Goal: Task Accomplishment & Management: Complete application form

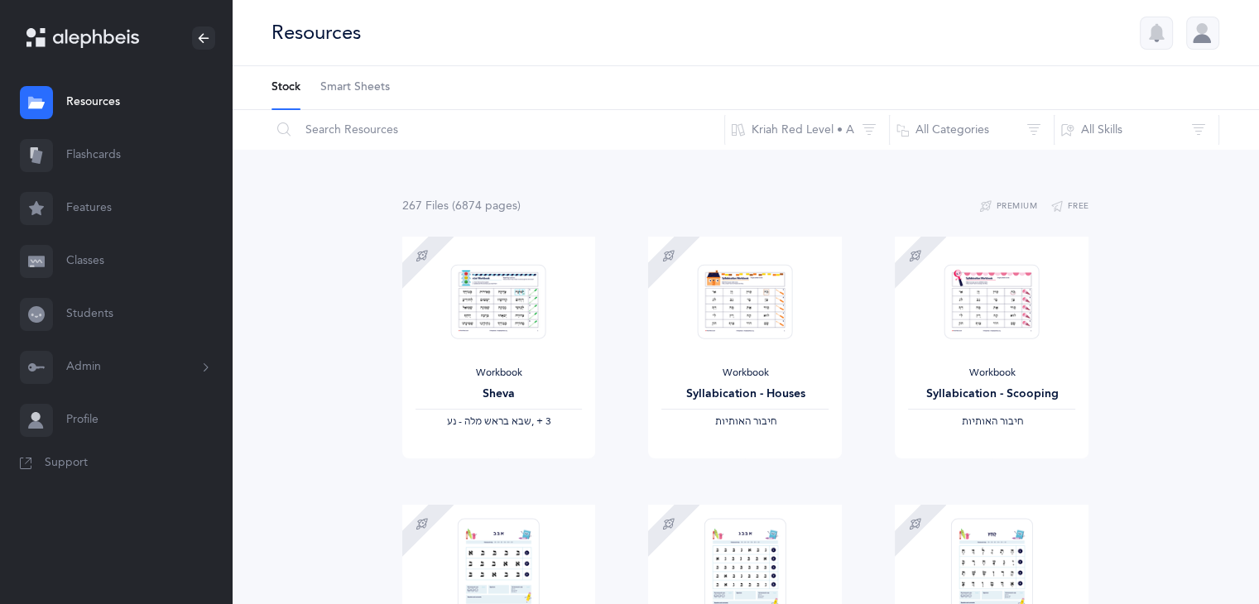
click at [1195, 21] on div at bounding box center [1202, 33] width 33 height 33
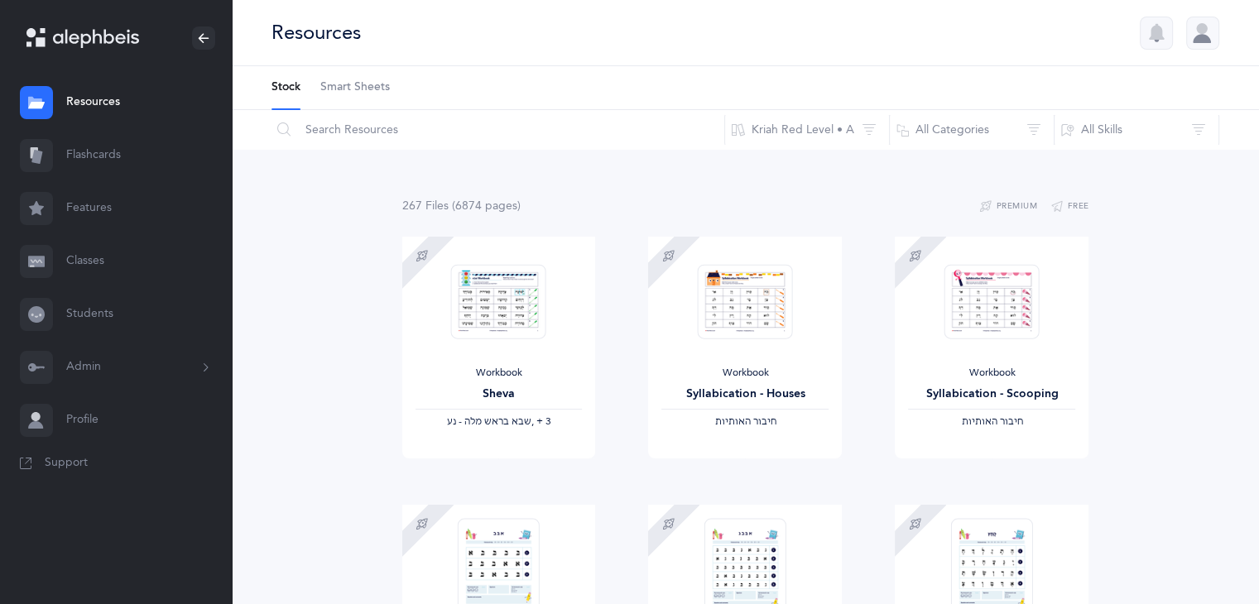
click at [85, 370] on button "Admin" at bounding box center [116, 367] width 232 height 53
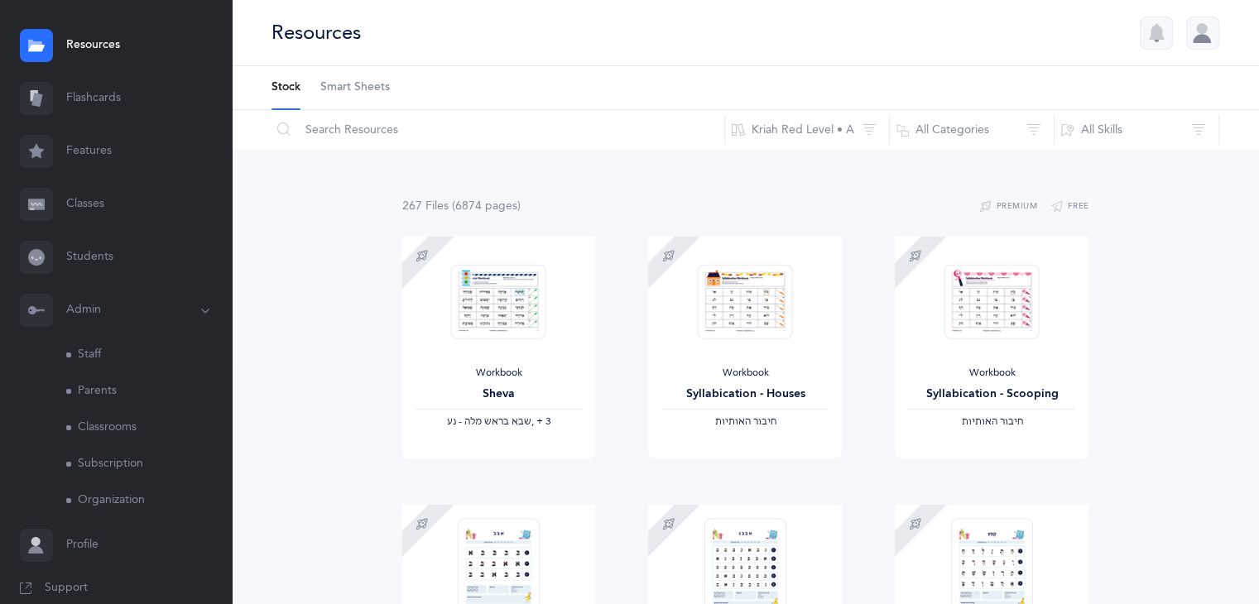
scroll to position [78, 0]
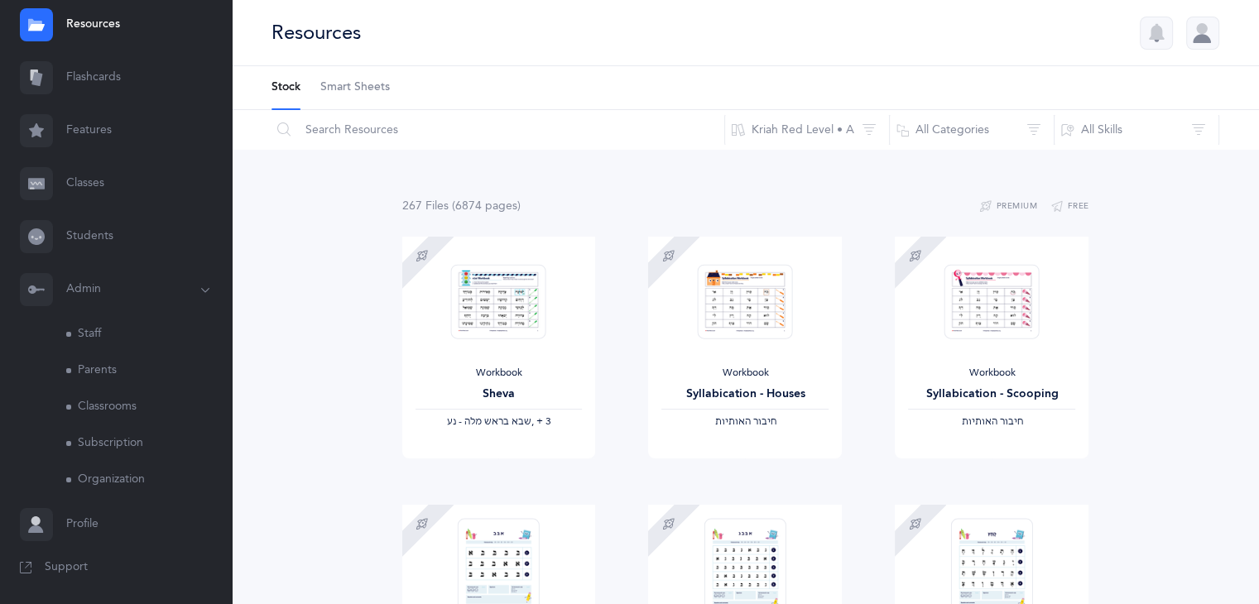
click at [122, 449] on link "Subscription" at bounding box center [149, 443] width 166 height 36
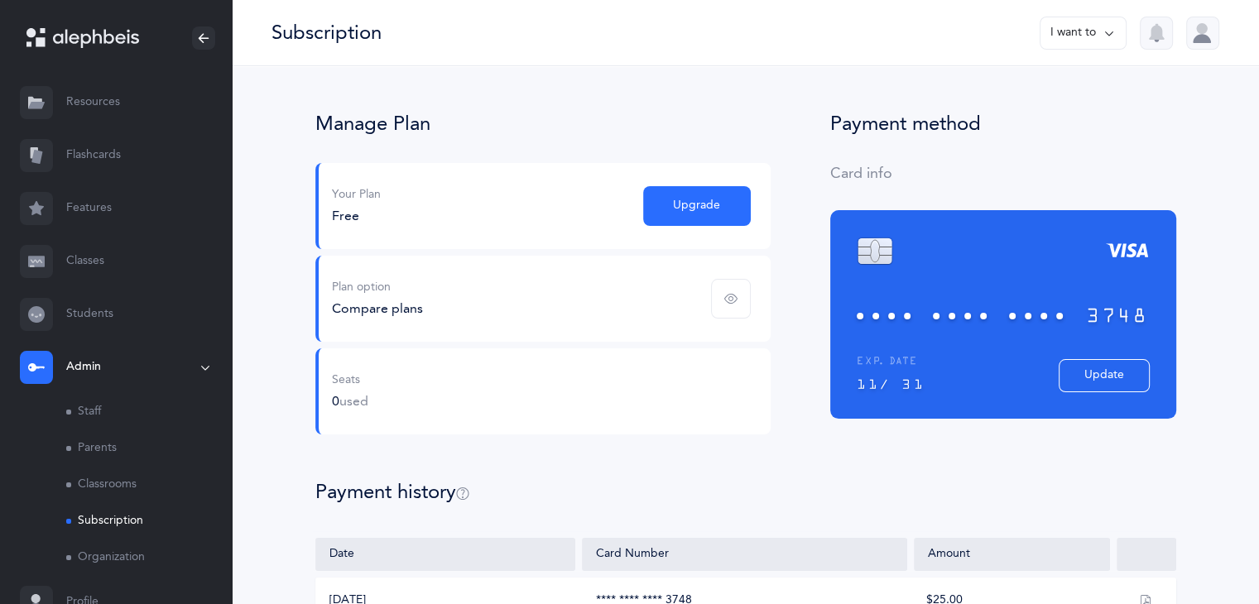
click at [735, 292] on icon "button" at bounding box center [730, 298] width 13 height 13
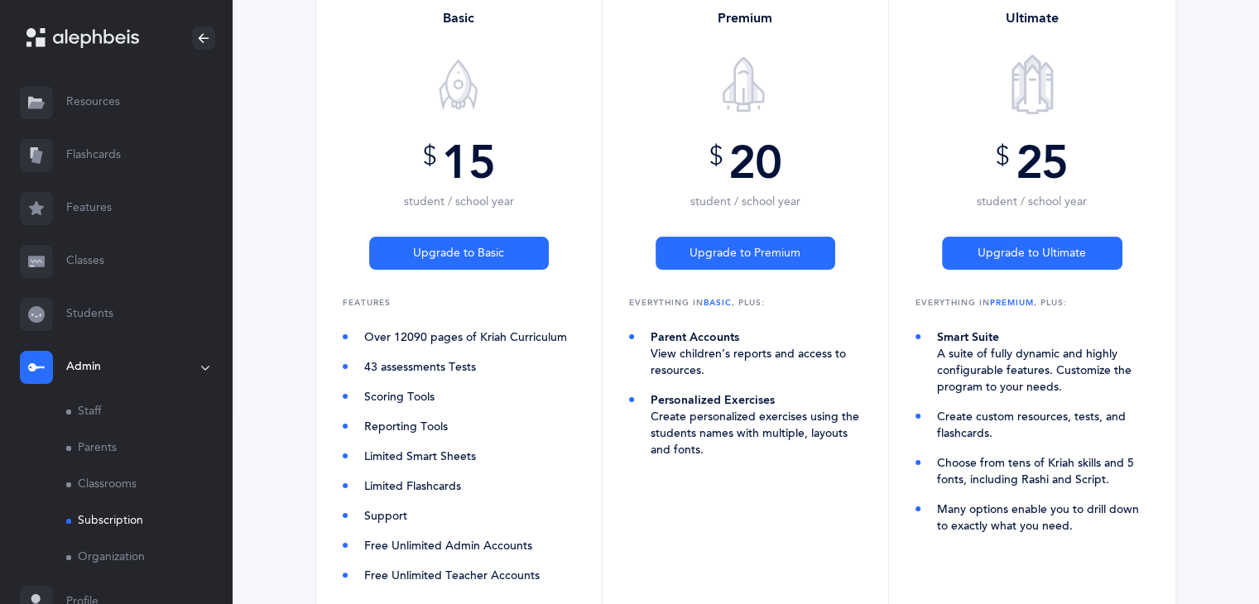
scroll to position [331, 0]
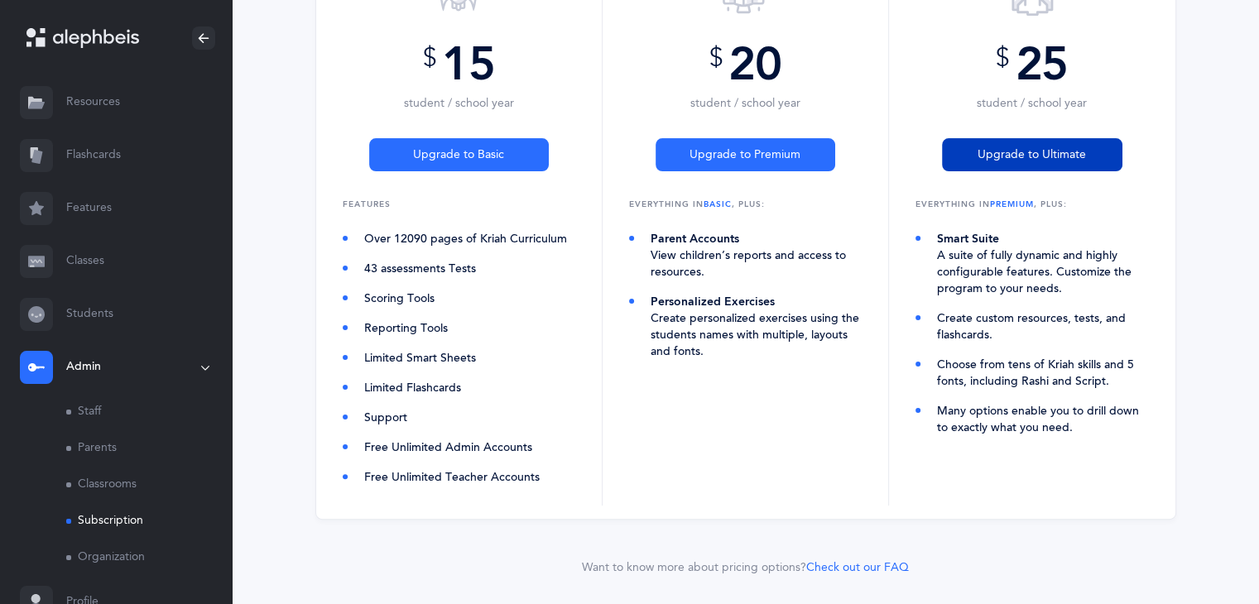
click at [997, 150] on span "Upgrade to Ultimate" at bounding box center [1032, 155] width 108 height 17
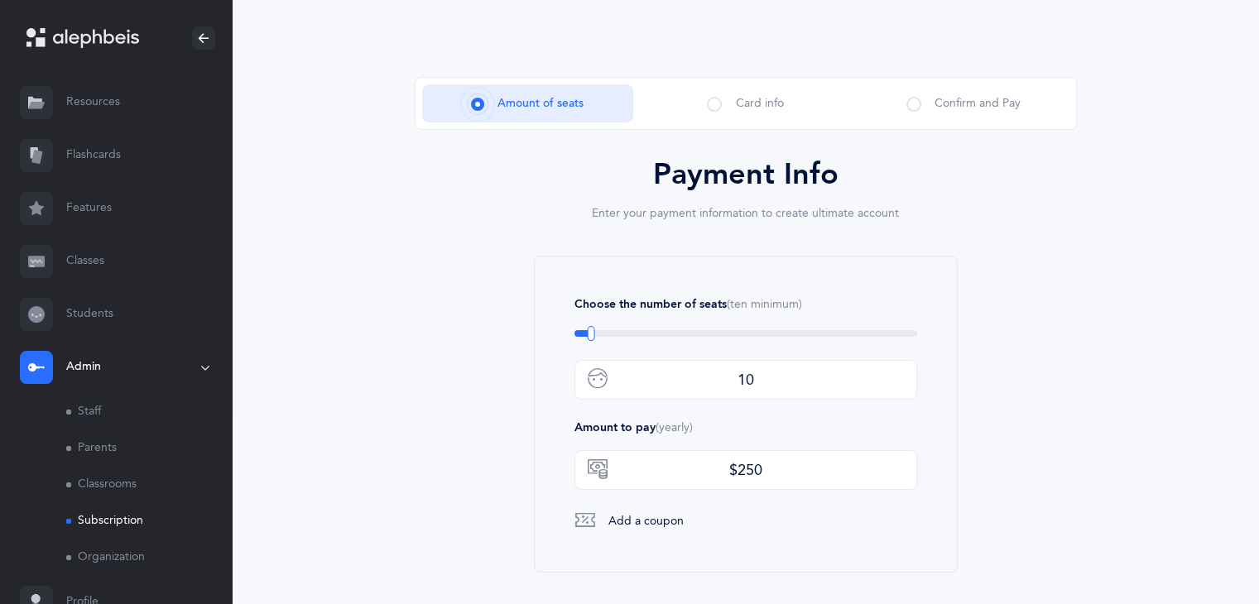
scroll to position [83, 0]
type input "59"
drag, startPoint x: 593, startPoint y: 333, endPoint x: 675, endPoint y: 342, distance: 83.3
click at [675, 342] on div "Choose the number of seats (ten minimum) 59 Amount to pay (yearly) $1475 Add a …" at bounding box center [746, 413] width 424 height 317
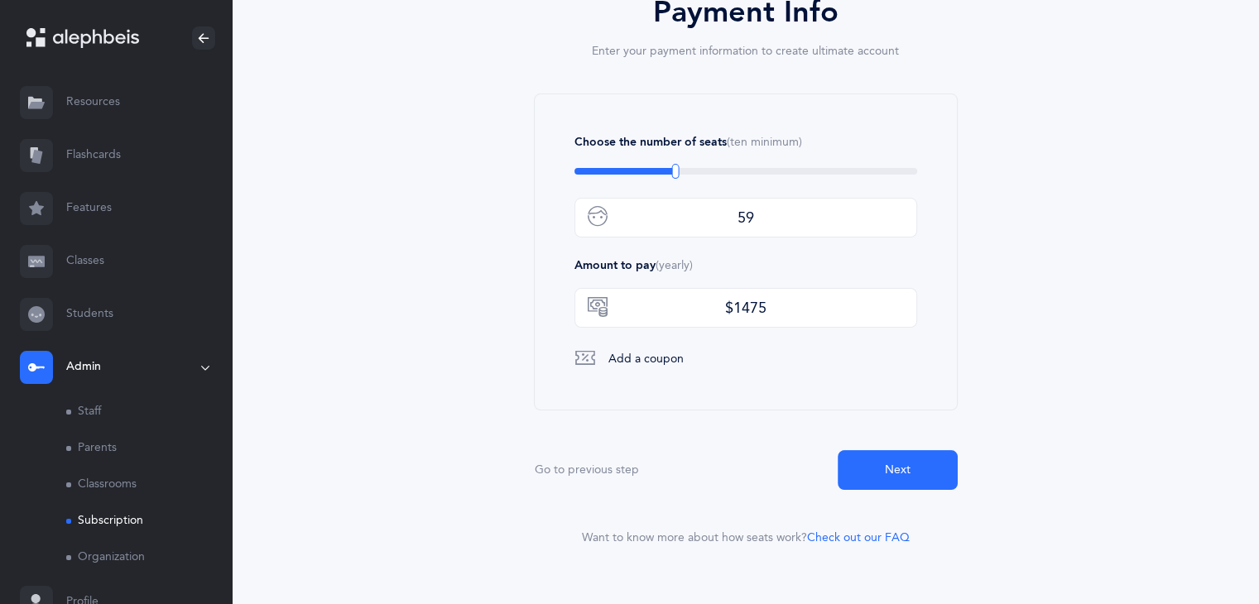
scroll to position [248, 0]
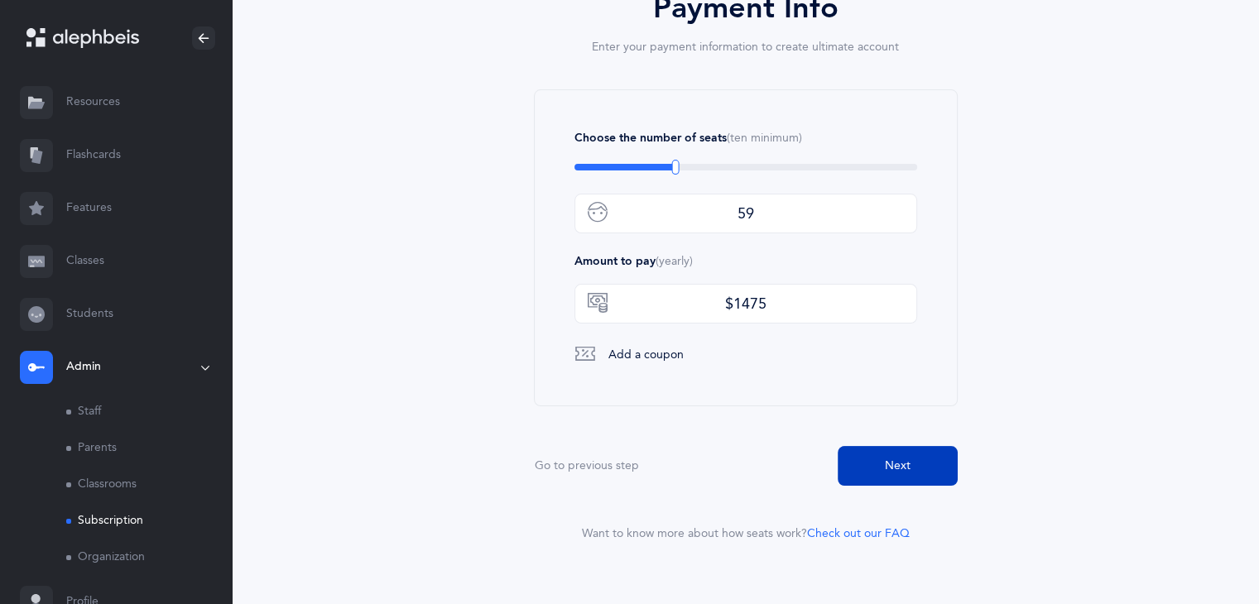
click at [876, 462] on button "Next" at bounding box center [898, 466] width 120 height 40
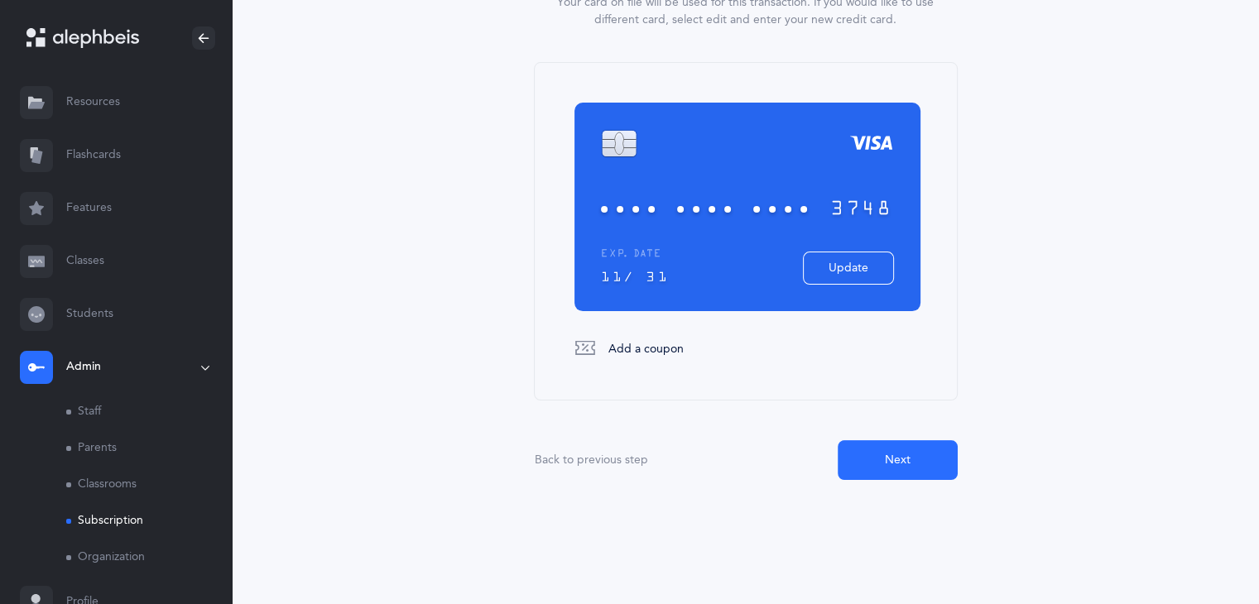
scroll to position [300, 0]
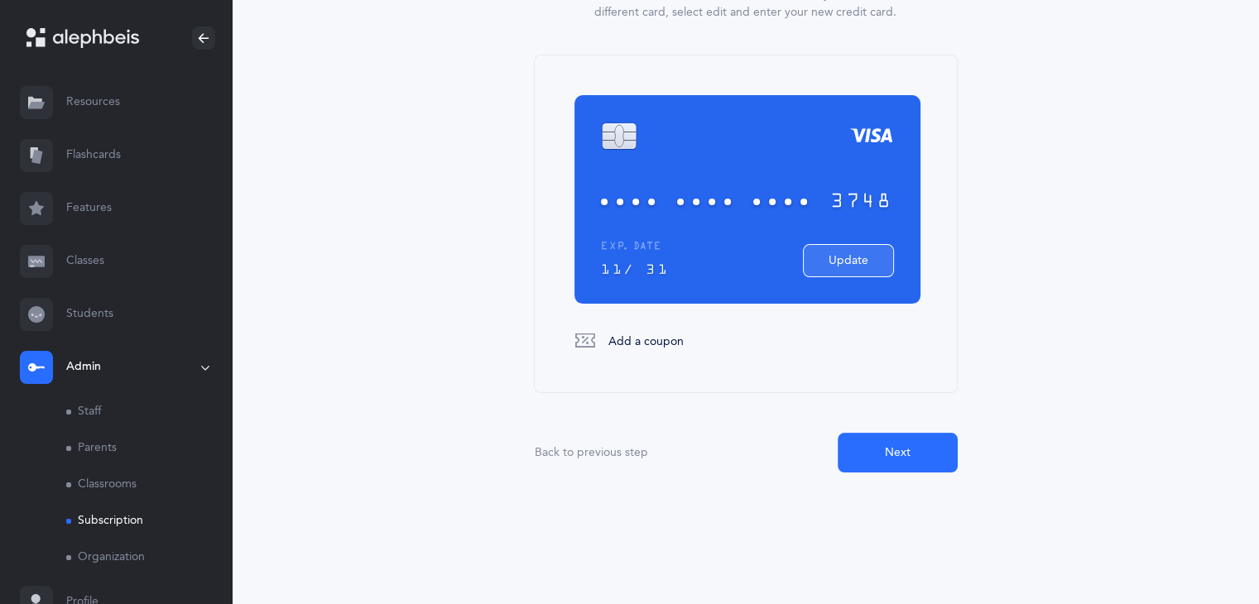
click at [836, 268] on button "Update" at bounding box center [848, 260] width 91 height 33
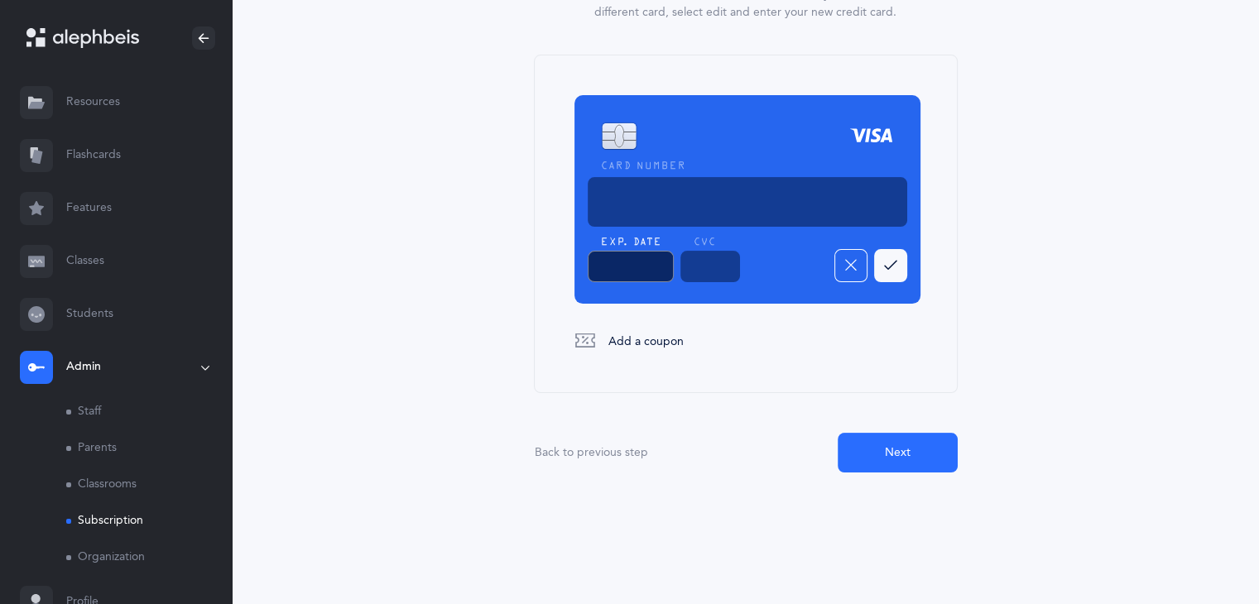
click at [717, 256] on div at bounding box center [710, 266] width 60 height 31
click at [907, 262] on div "CARD NUMBER EXP. DATE CVC" at bounding box center [747, 199] width 346 height 209
click at [884, 261] on icon "button" at bounding box center [890, 266] width 13 height 20
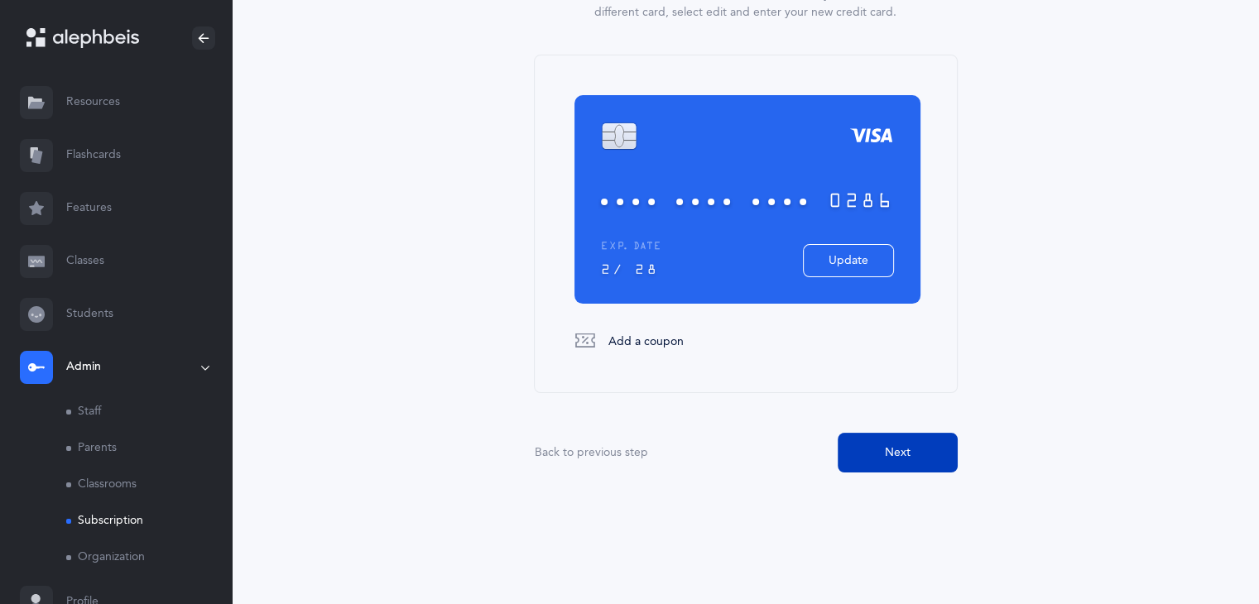
click at [924, 461] on button "Next" at bounding box center [898, 453] width 120 height 40
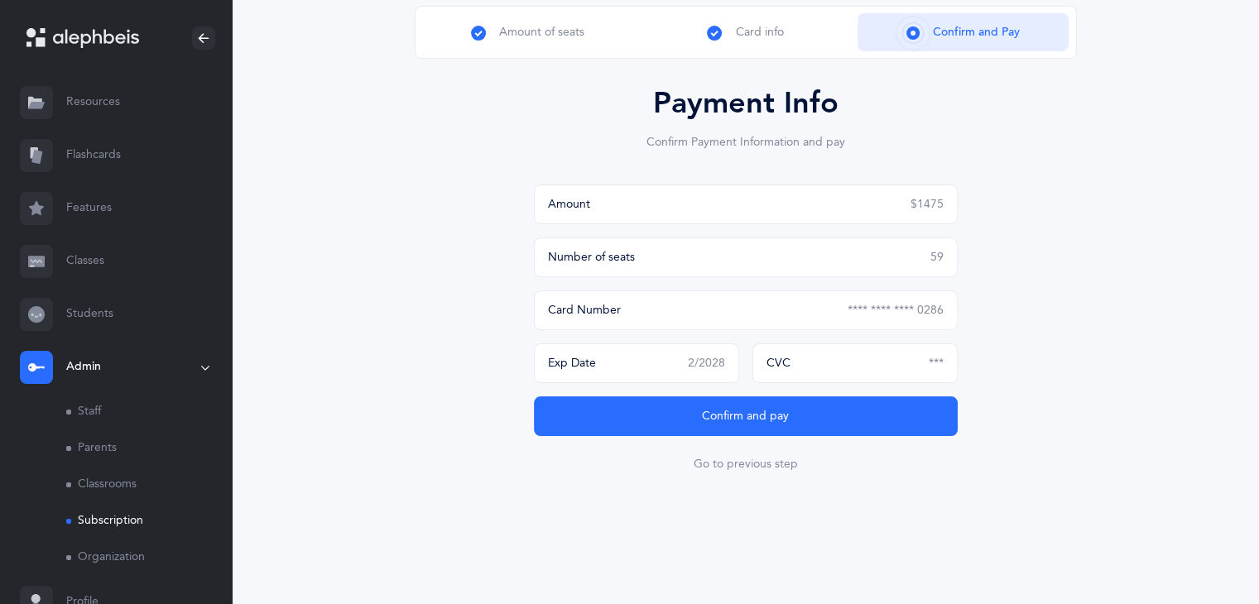
scroll to position [154, 0]
click at [937, 360] on span "***" at bounding box center [936, 362] width 15 height 13
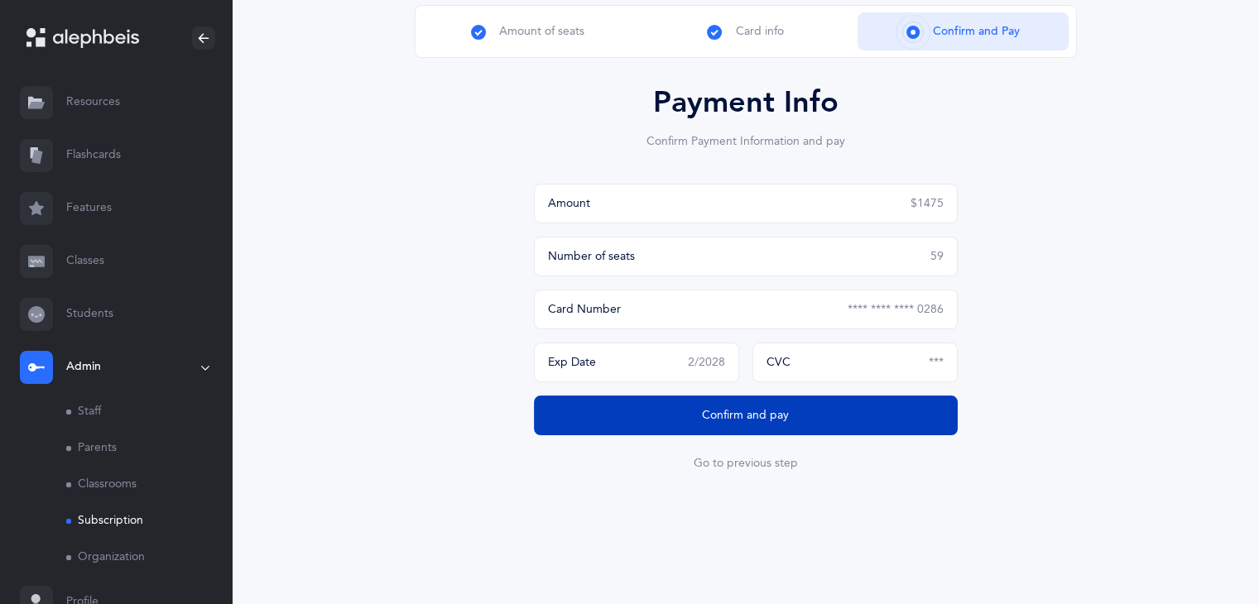
click at [889, 418] on button "Confirm and pay" at bounding box center [746, 416] width 424 height 40
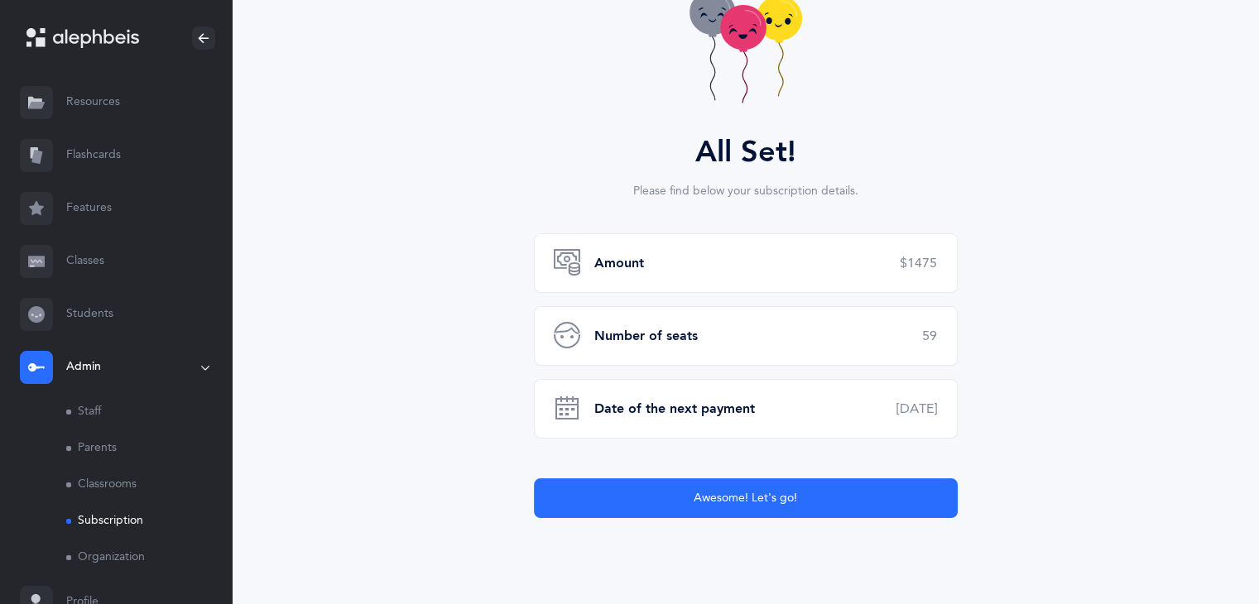
scroll to position [248, 0]
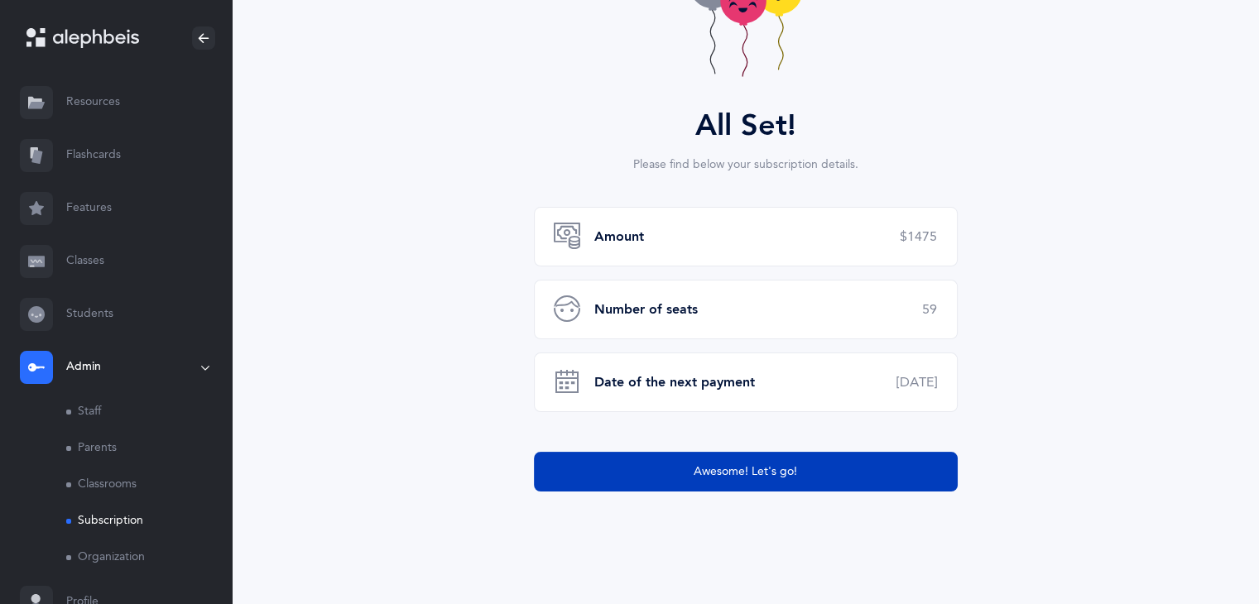
click at [764, 474] on span "Awesome! Let's go!" at bounding box center [745, 472] width 103 height 17
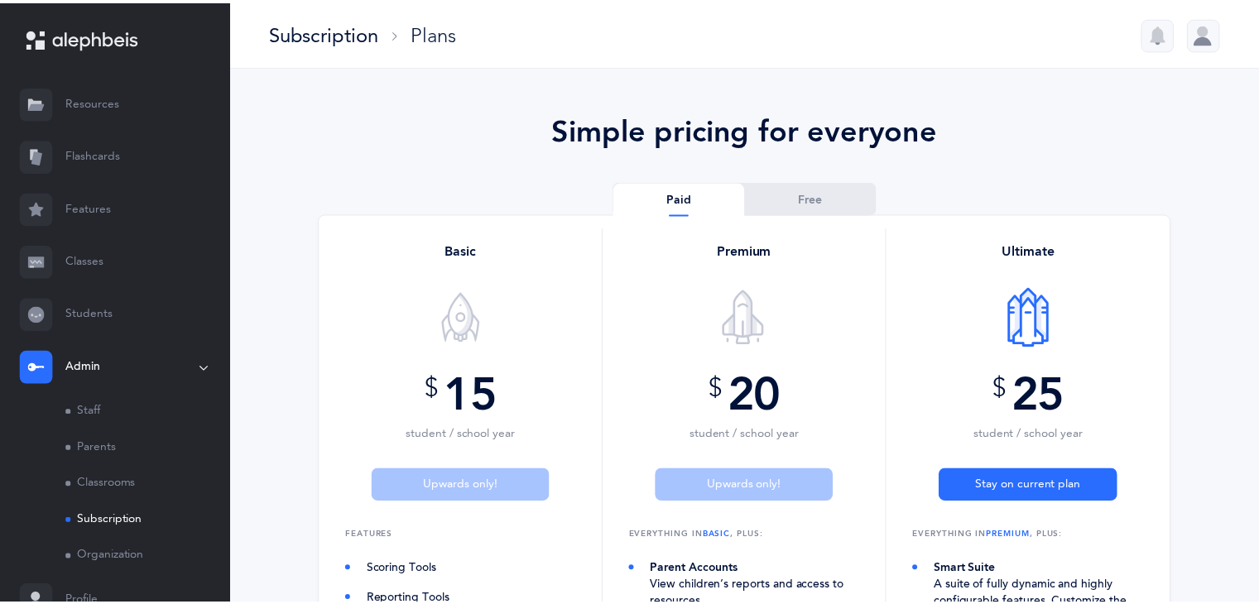
scroll to position [248, 0]
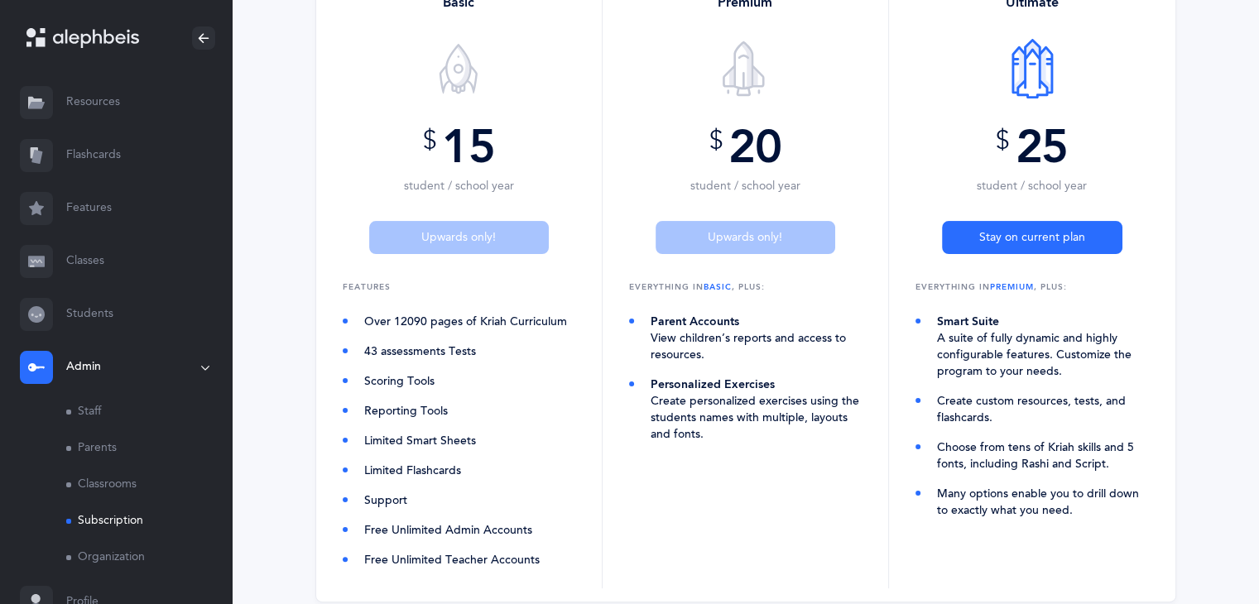
click at [109, 256] on link "Classes" at bounding box center [116, 261] width 232 height 53
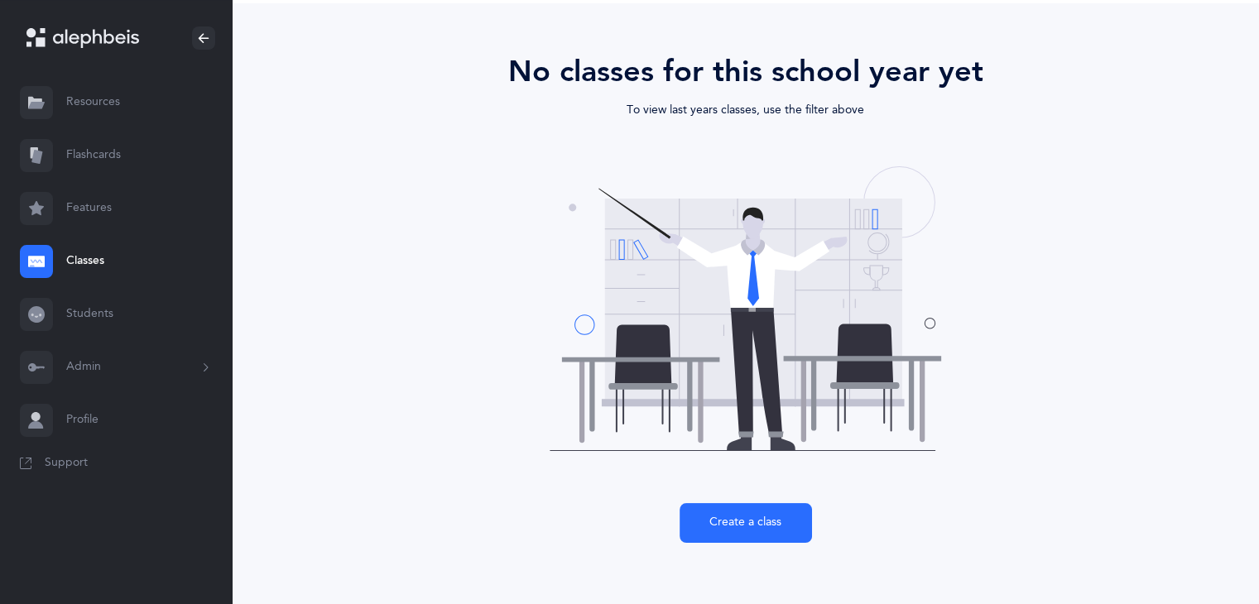
scroll to position [108, 0]
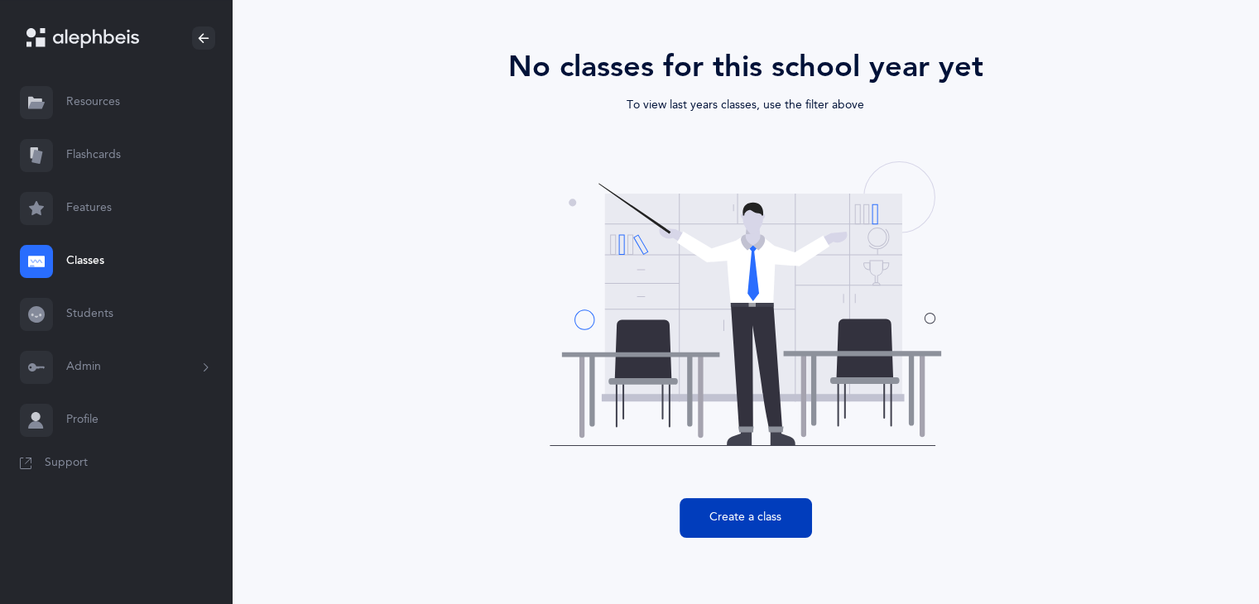
click at [780, 523] on button "Create a class" at bounding box center [746, 518] width 132 height 40
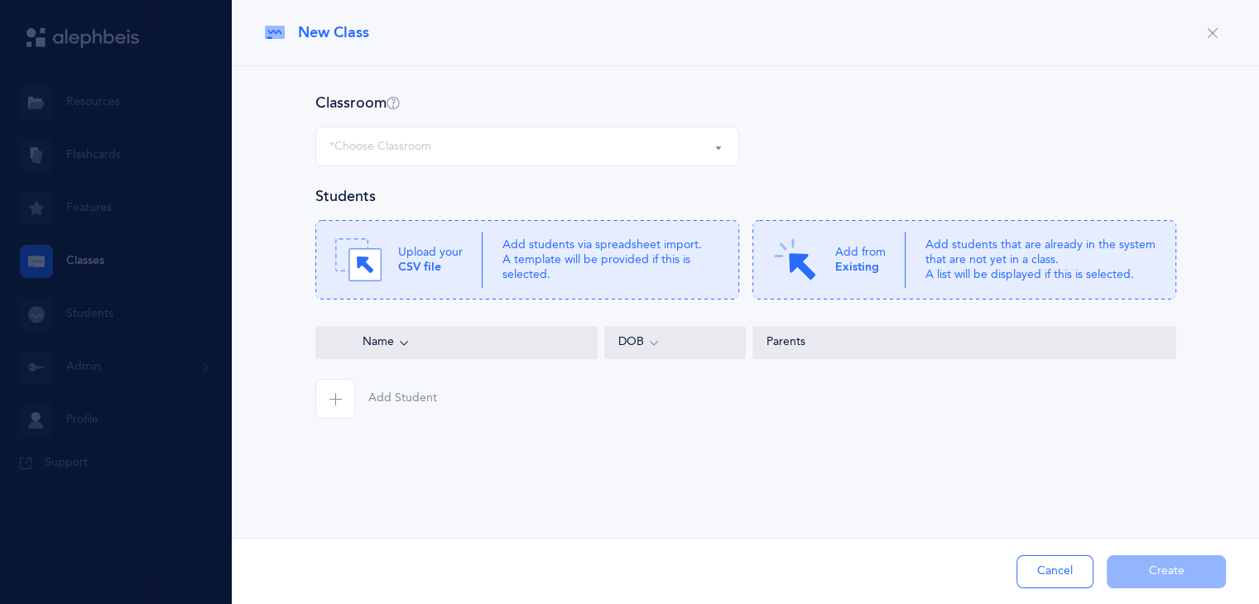
select select
click at [447, 269] on p "Upload your CSV file" at bounding box center [430, 260] width 65 height 30
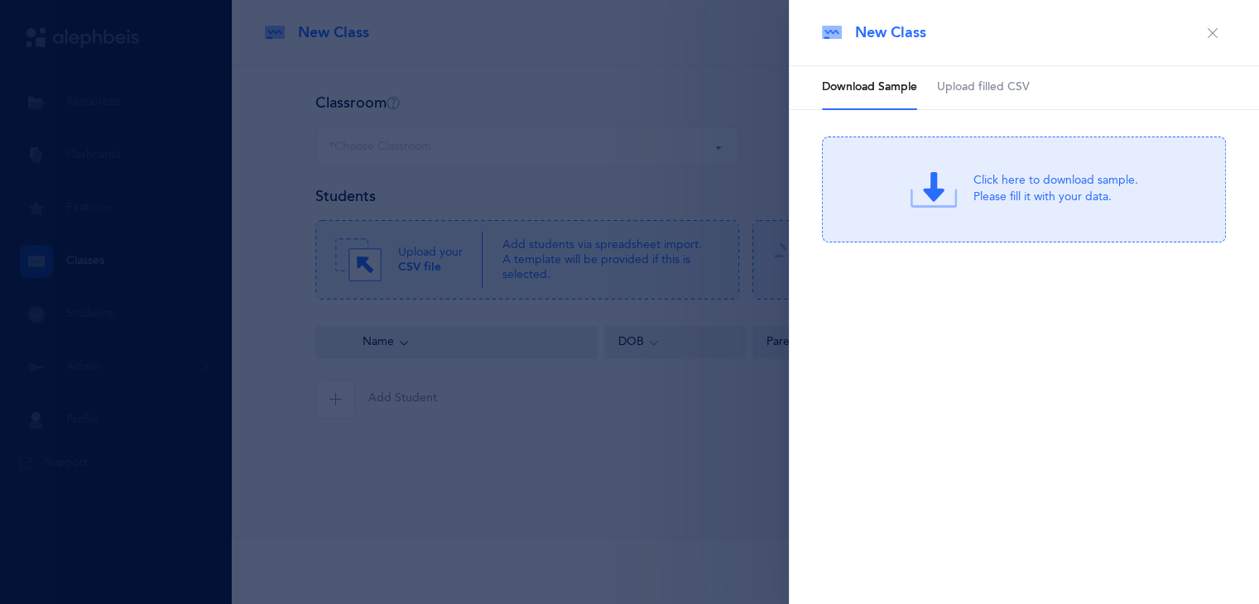
click at [1110, 175] on div "Click here to download sample. Please fill it with your data." at bounding box center [1055, 189] width 165 height 33
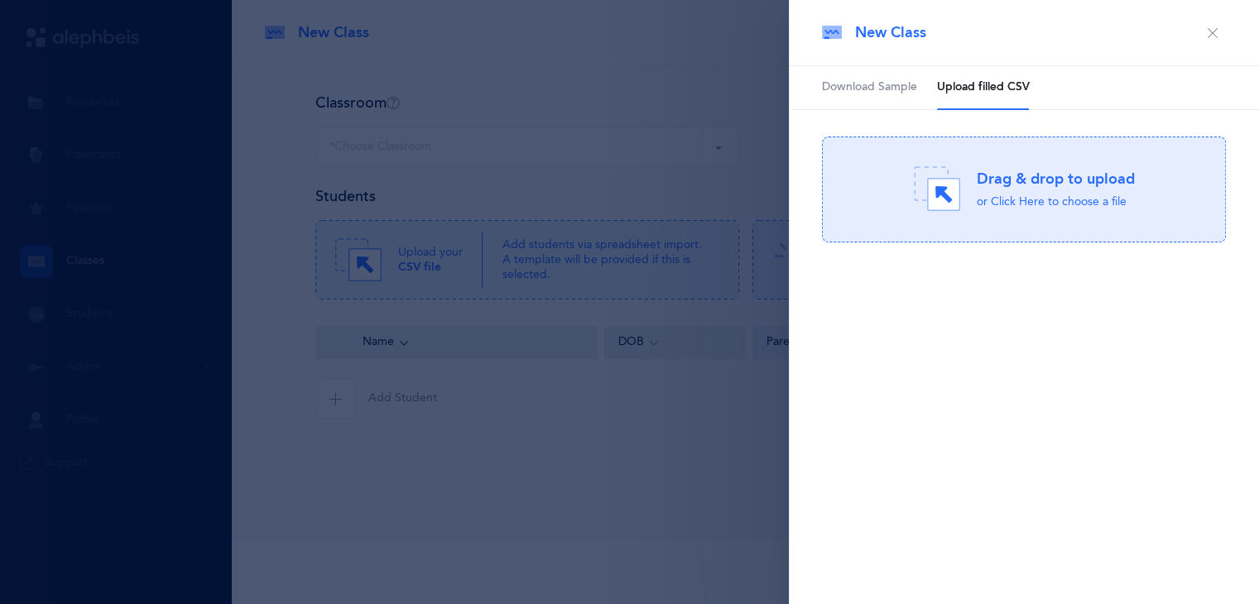
click at [1215, 37] on icon "button" at bounding box center [1212, 32] width 13 height 13
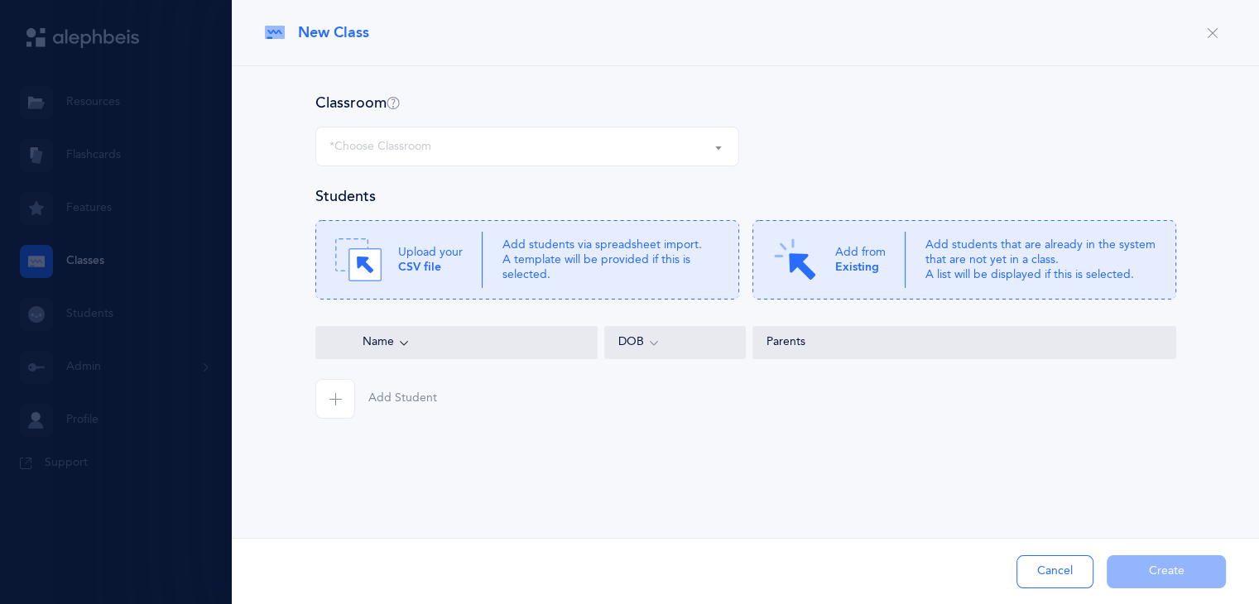
click at [324, 406] on span "button" at bounding box center [335, 399] width 40 height 40
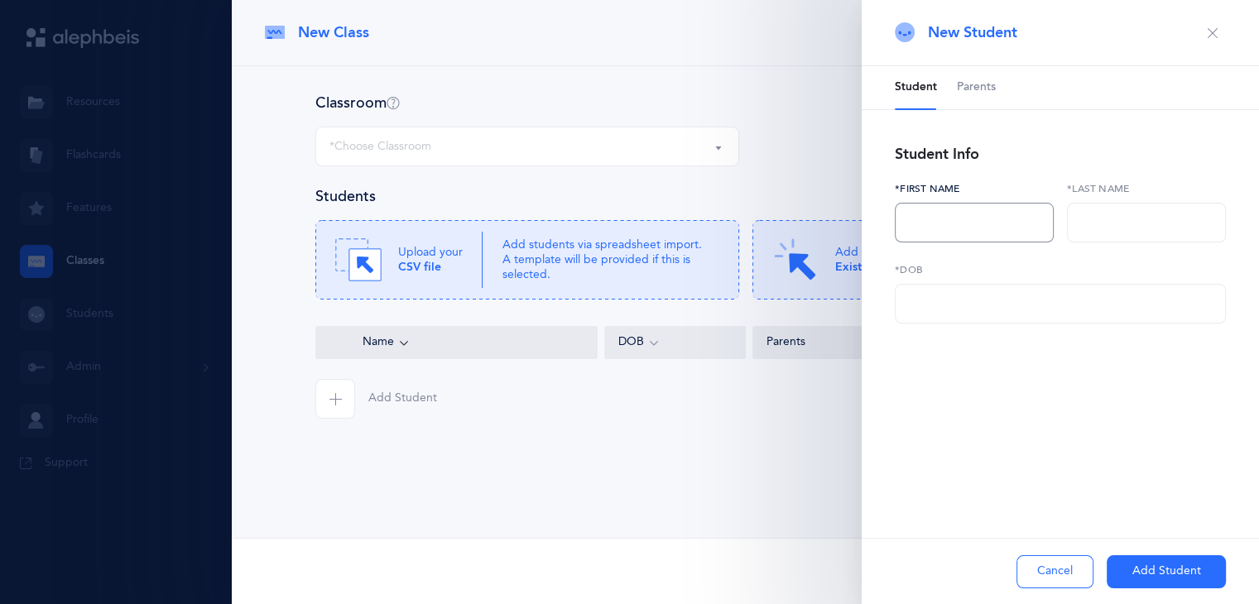
click at [941, 216] on input "text" at bounding box center [974, 223] width 159 height 40
type input "Miriam"
type input "Aryeh"
click at [901, 314] on input "text" at bounding box center [1060, 304] width 331 height 40
type input "01/01/2001"
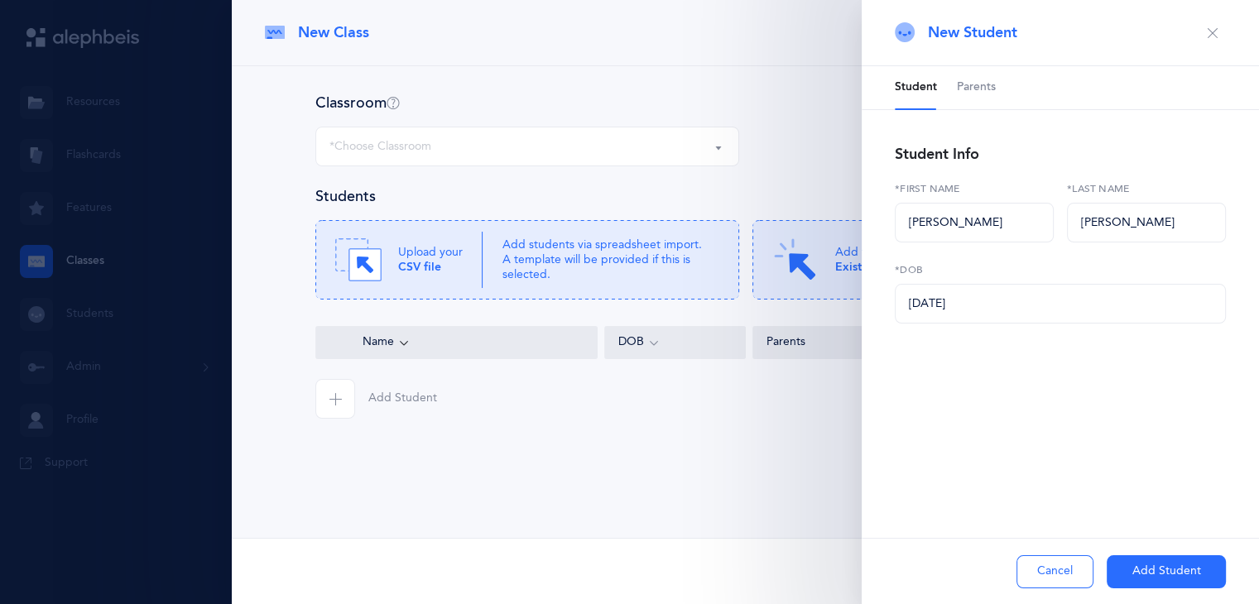
click at [1135, 573] on button "Add Student" at bounding box center [1166, 571] width 119 height 33
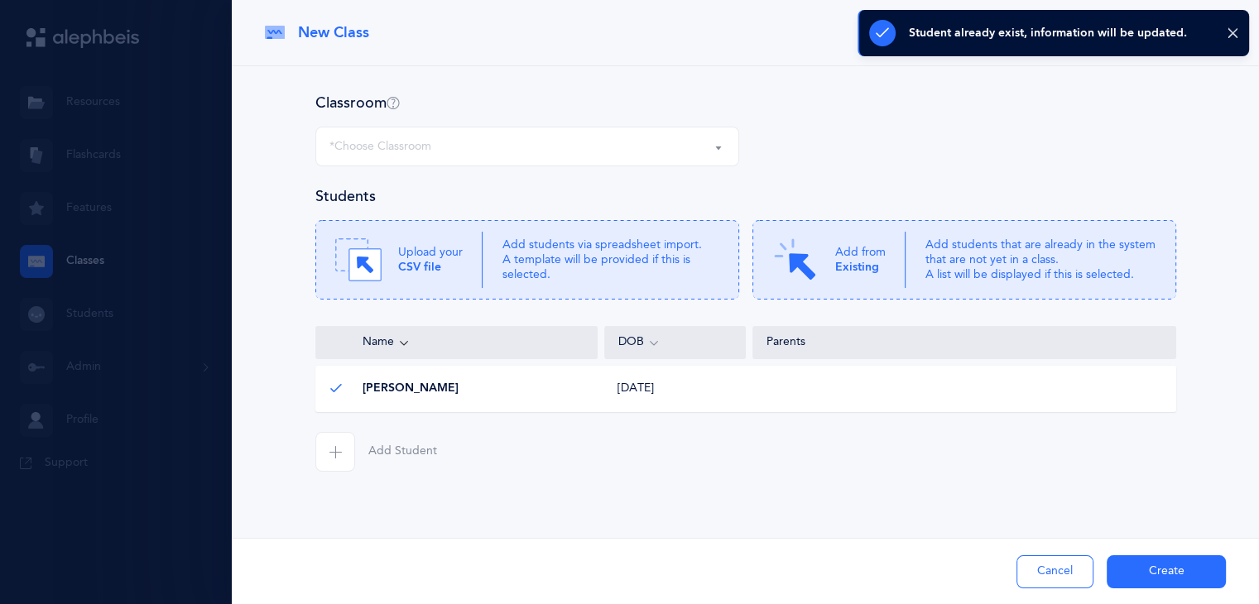
click at [329, 451] on icon "button" at bounding box center [335, 451] width 13 height 13
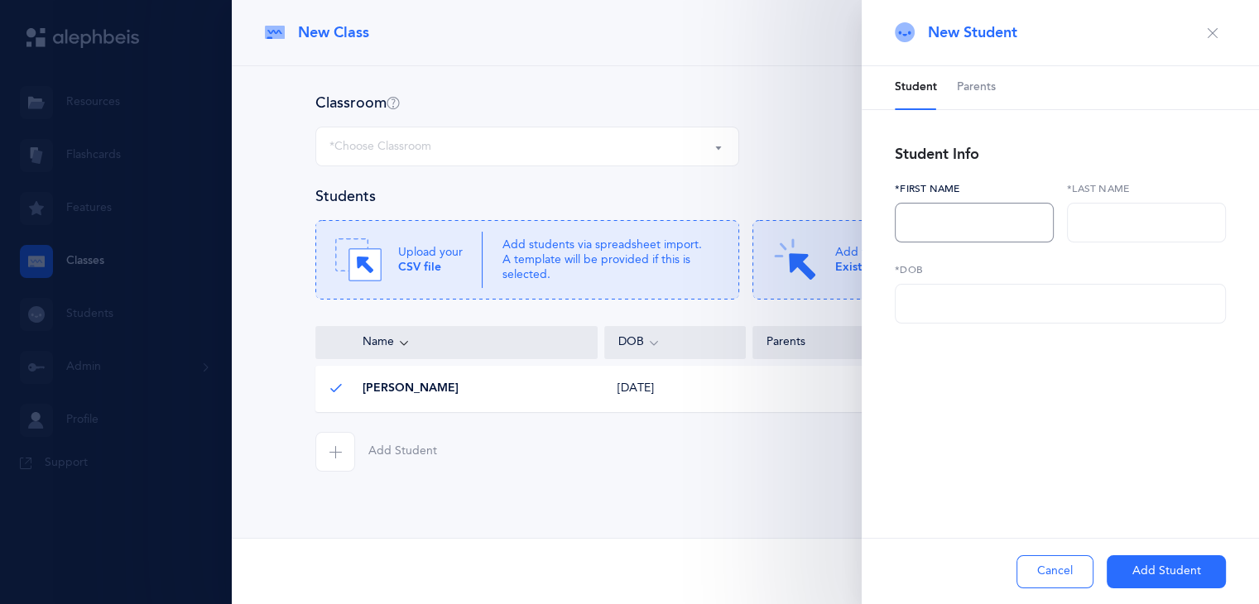
click at [914, 225] on input "text" at bounding box center [974, 223] width 159 height 40
type input "Tova"
type input "Freedman"
click at [1049, 300] on input "text" at bounding box center [1060, 304] width 331 height 40
type input "01/01/2001"
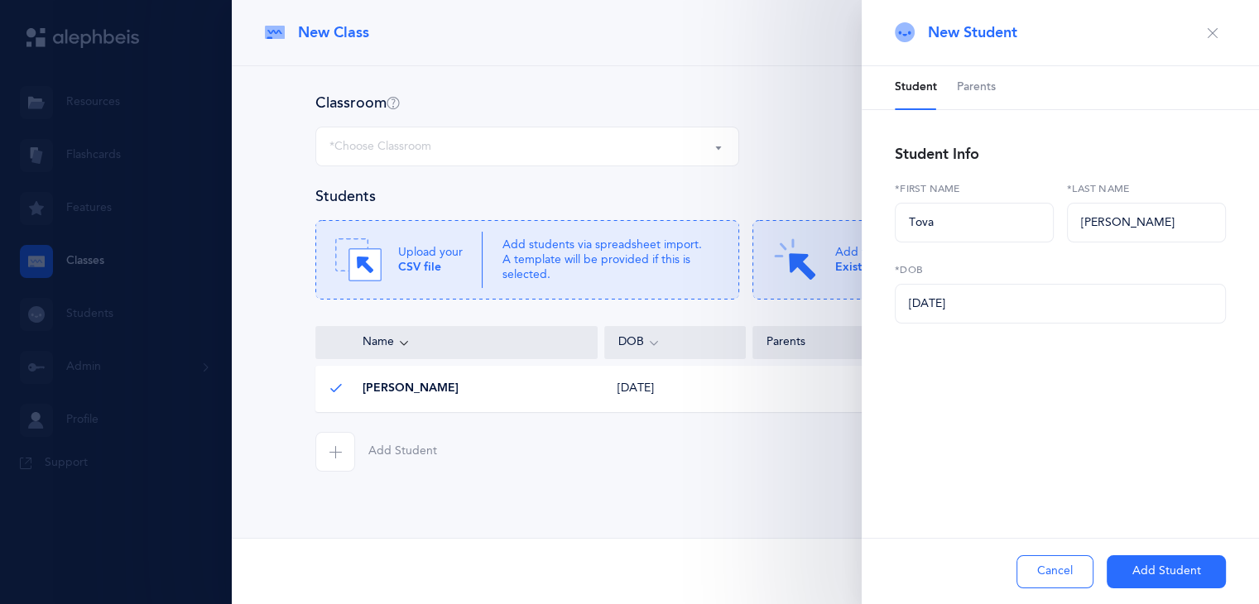
click at [1158, 570] on button "Add Student" at bounding box center [1166, 571] width 119 height 33
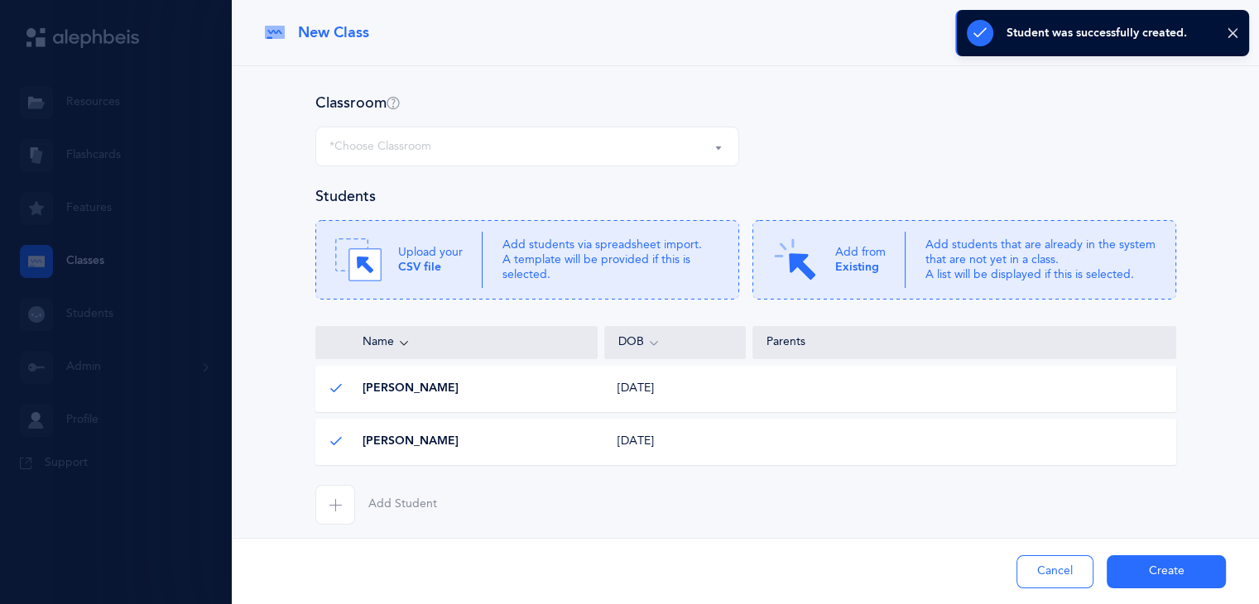
click at [315, 517] on span "button" at bounding box center [335, 505] width 40 height 40
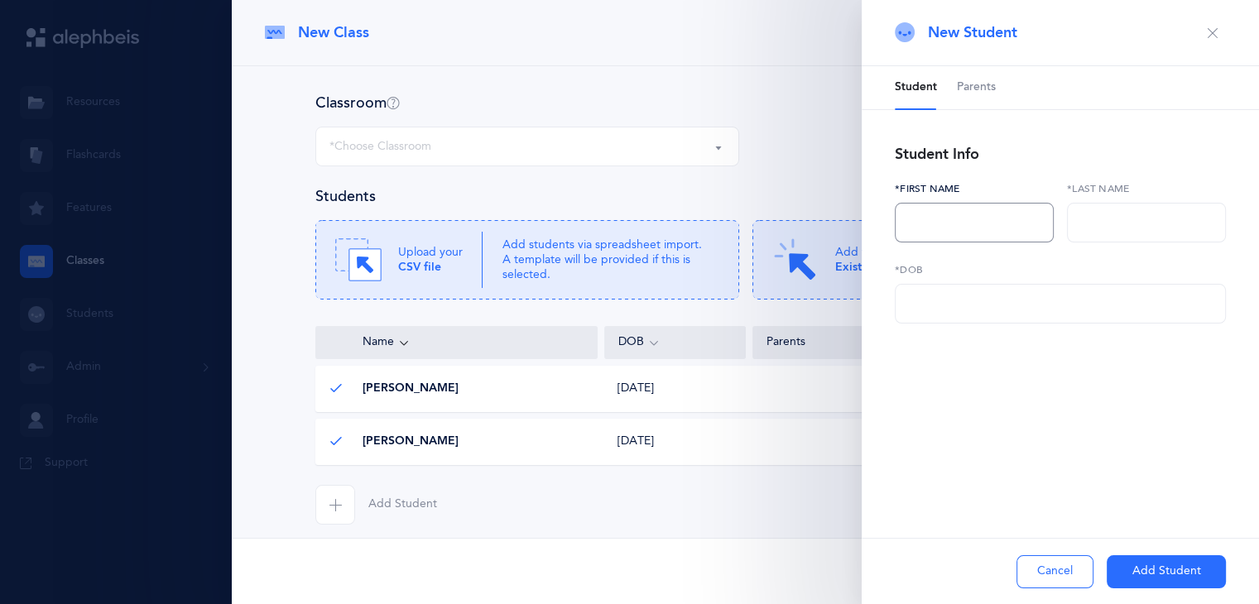
click at [982, 221] on input "text" at bounding box center [974, 223] width 159 height 40
type input "Yitty"
type input "Wulliger"
click at [968, 336] on div "Student Parents Student Info Yitty *First name Wulliger *Last name *DOB Add Par…" at bounding box center [1060, 251] width 397 height 370
click at [965, 321] on input "text" at bounding box center [1060, 304] width 331 height 40
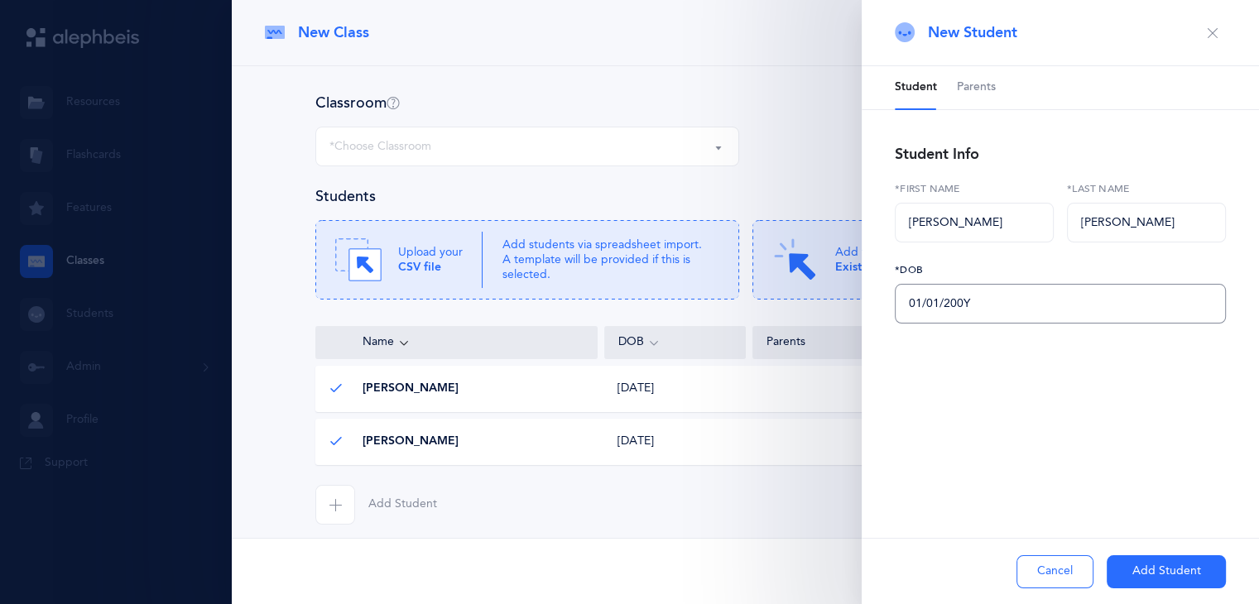
type input "01/01/2001"
click at [1133, 560] on button "Add Student" at bounding box center [1166, 571] width 119 height 33
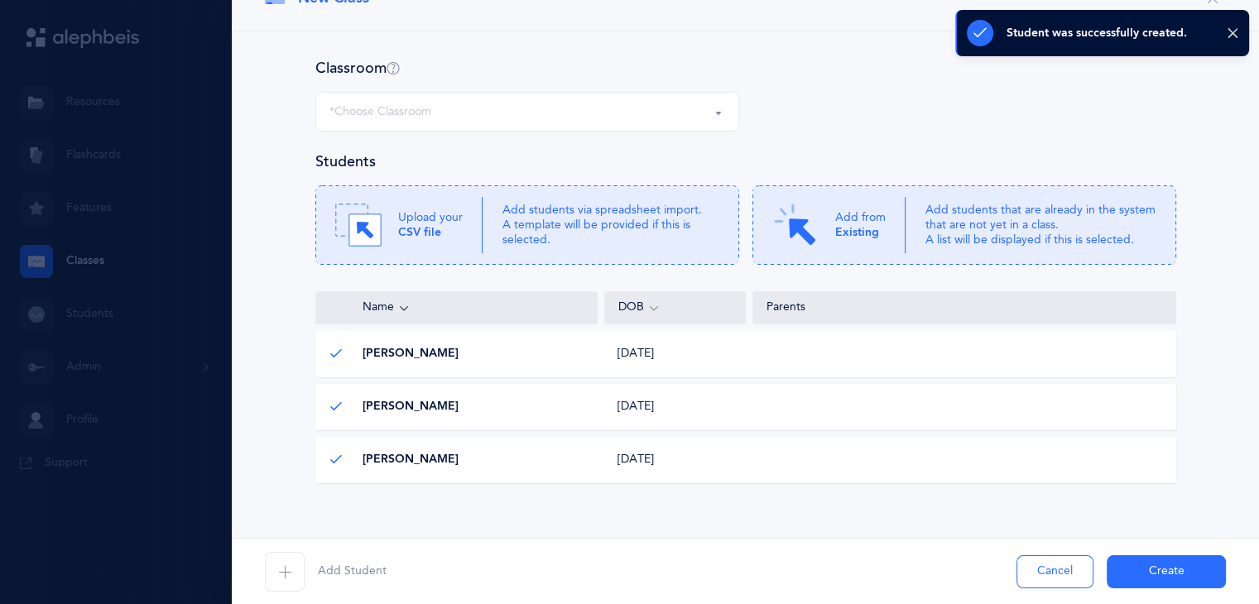
scroll to position [66, 0]
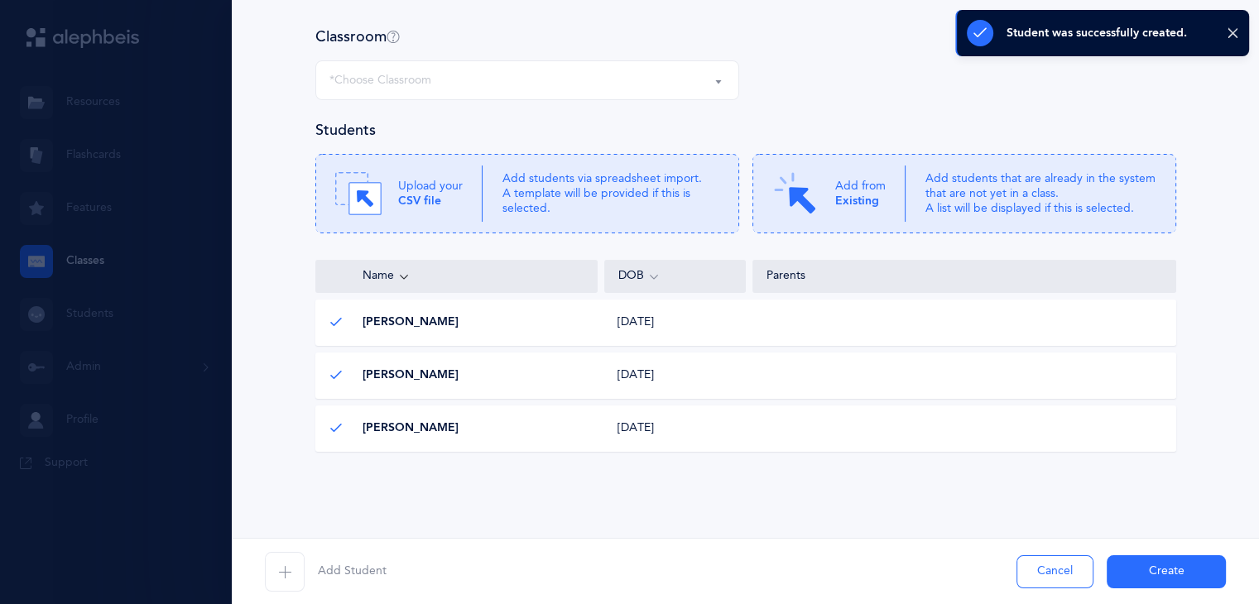
click at [276, 579] on span "button" at bounding box center [285, 572] width 40 height 40
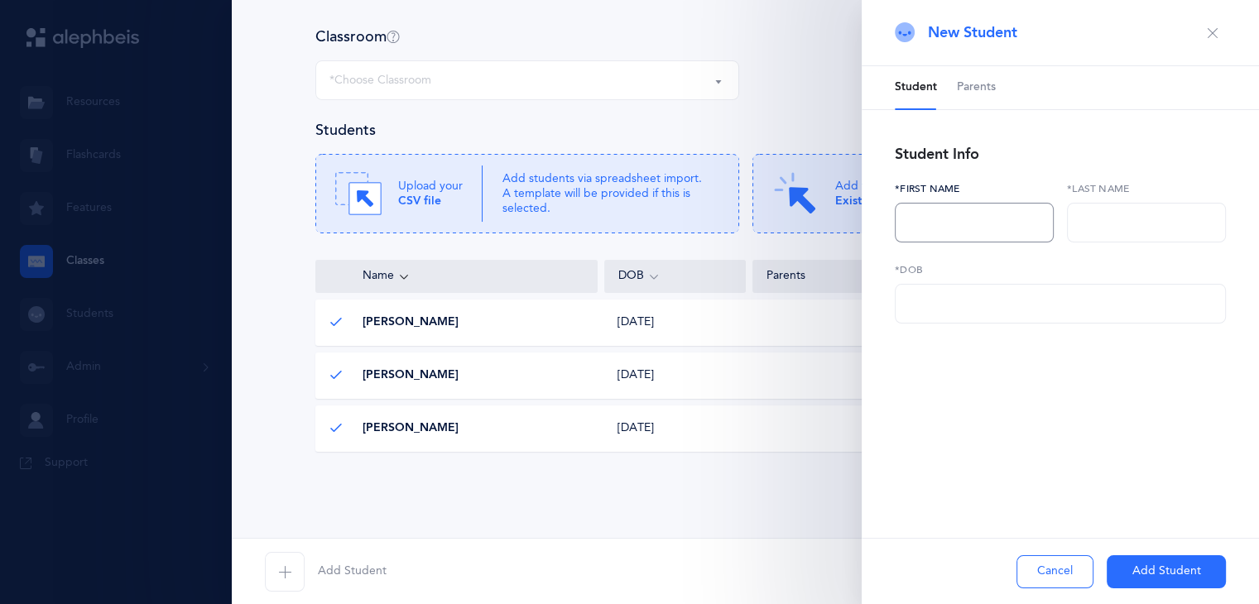
click at [960, 220] on input "text" at bounding box center [974, 223] width 159 height 40
type input "B"
type input "Nechama"
type input "Bloom"
click at [939, 297] on input "text" at bounding box center [1060, 304] width 331 height 40
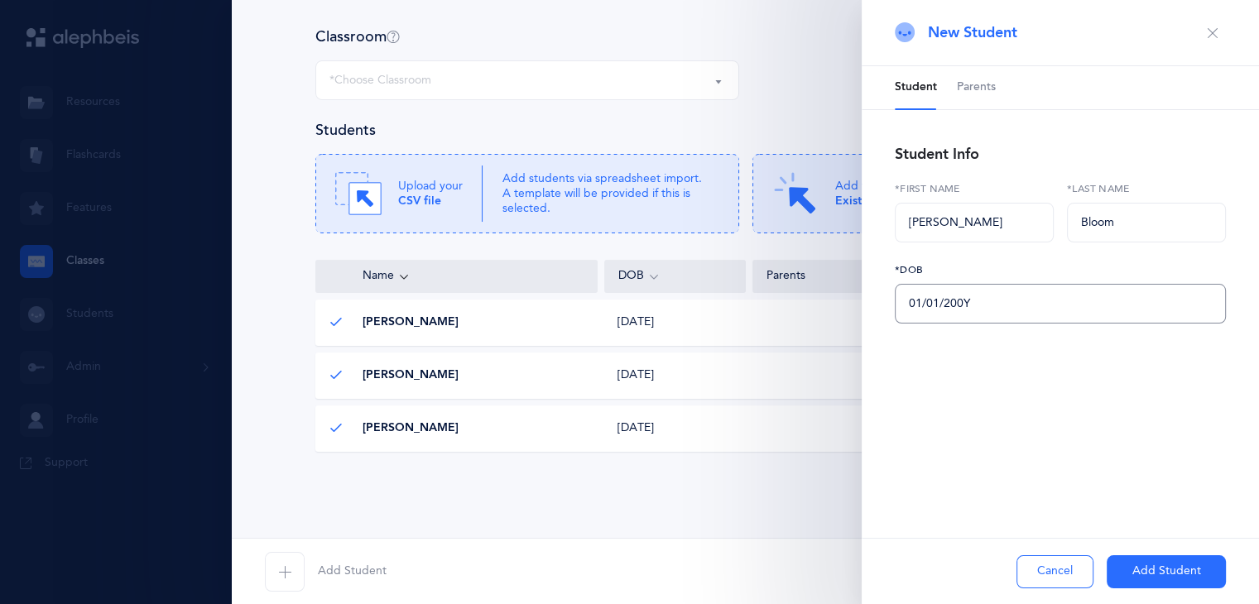
type input "01/01/2001"
click at [1146, 564] on button "Add Student" at bounding box center [1166, 571] width 119 height 33
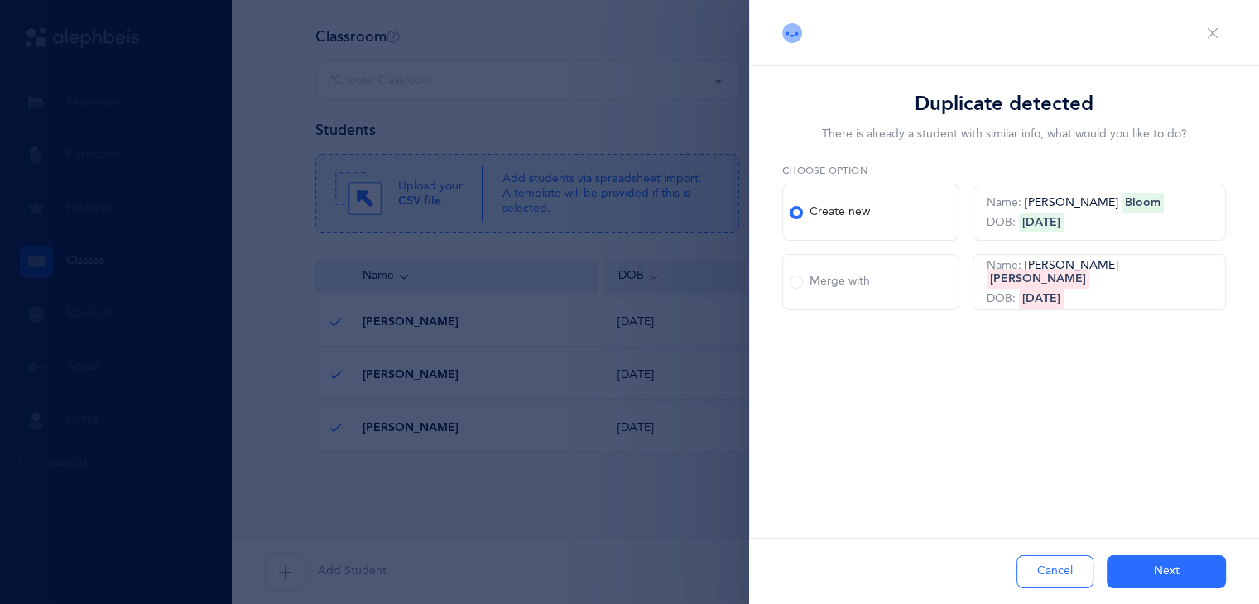
click at [1146, 576] on button "Next" at bounding box center [1166, 571] width 119 height 33
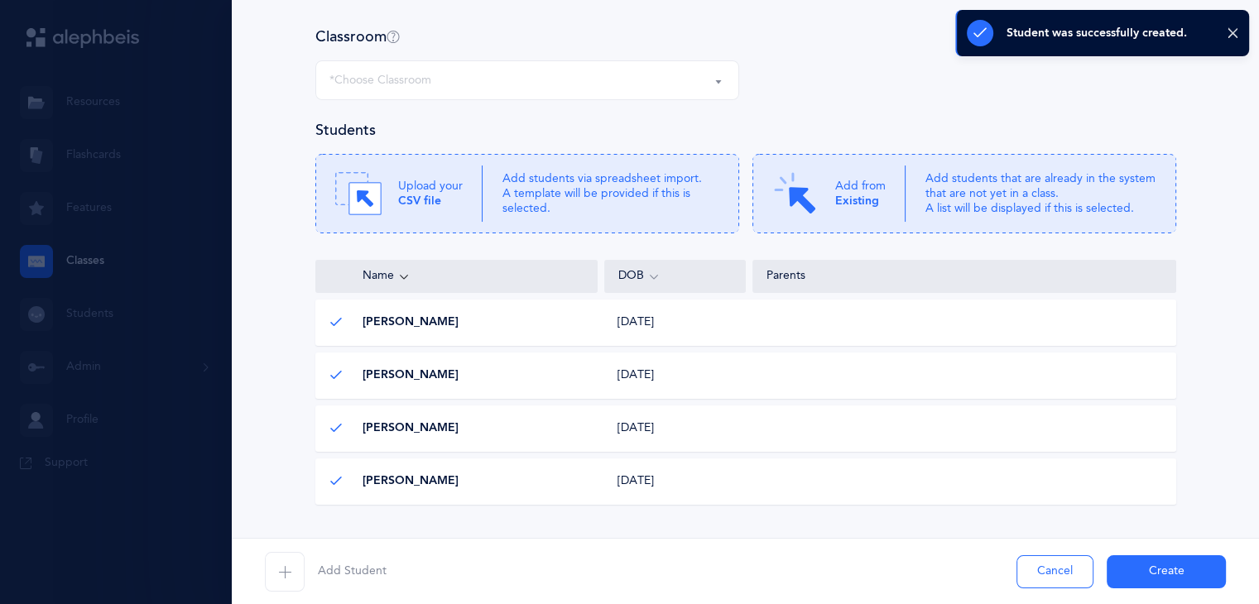
scroll to position [119, 0]
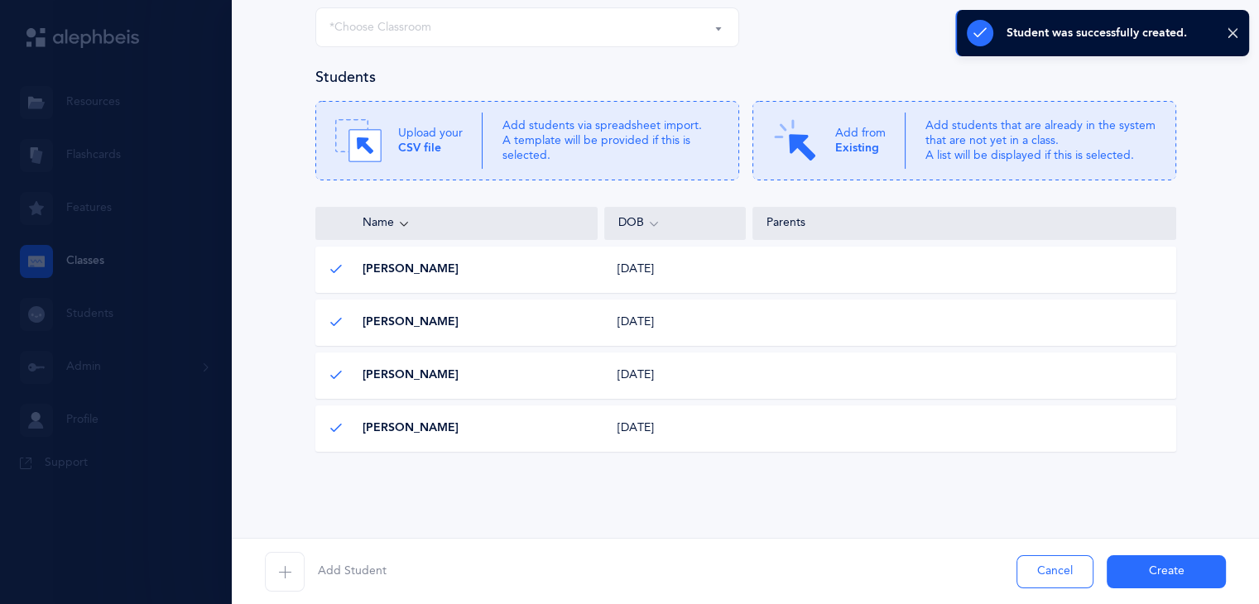
click at [284, 577] on icon "button" at bounding box center [284, 571] width 13 height 13
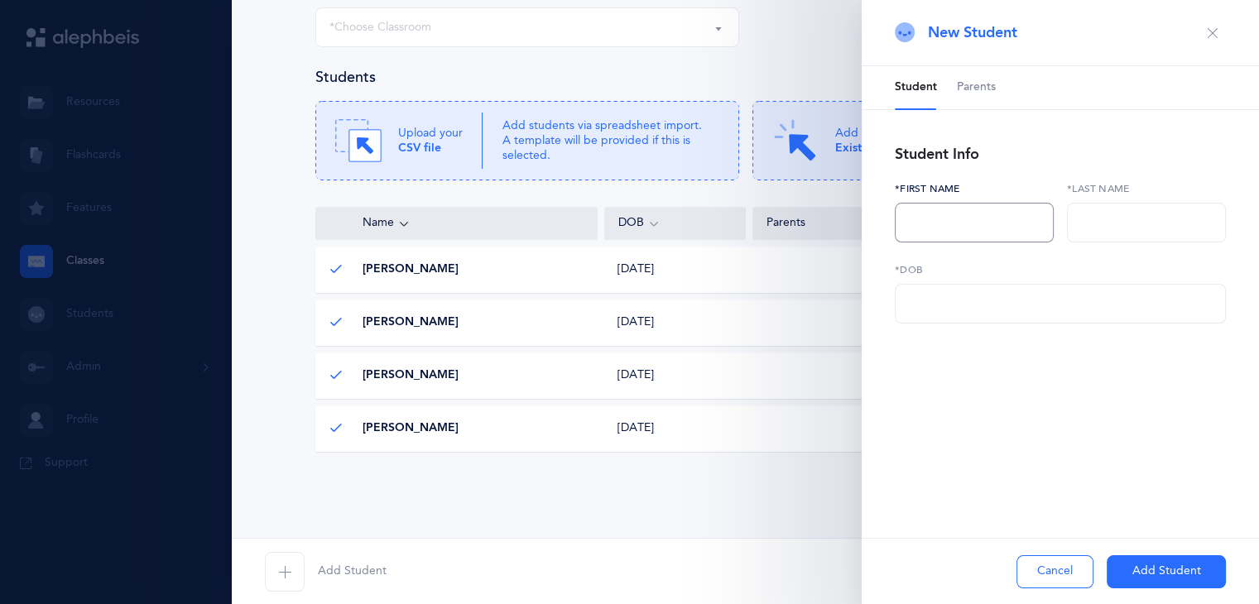
click at [993, 236] on input "text" at bounding box center [974, 223] width 159 height 40
type input "Shana"
type input "Pentelnik"
type input "01/01/2001"
click at [1141, 574] on button "Add Student" at bounding box center [1166, 571] width 119 height 33
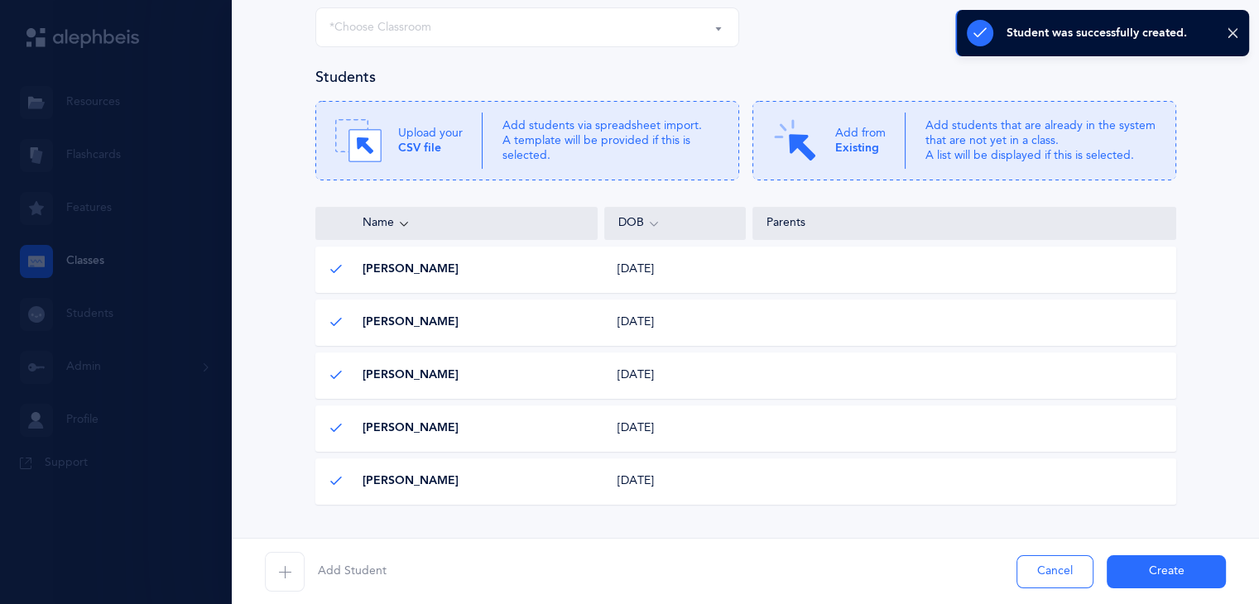
click at [288, 581] on span "button" at bounding box center [285, 572] width 40 height 40
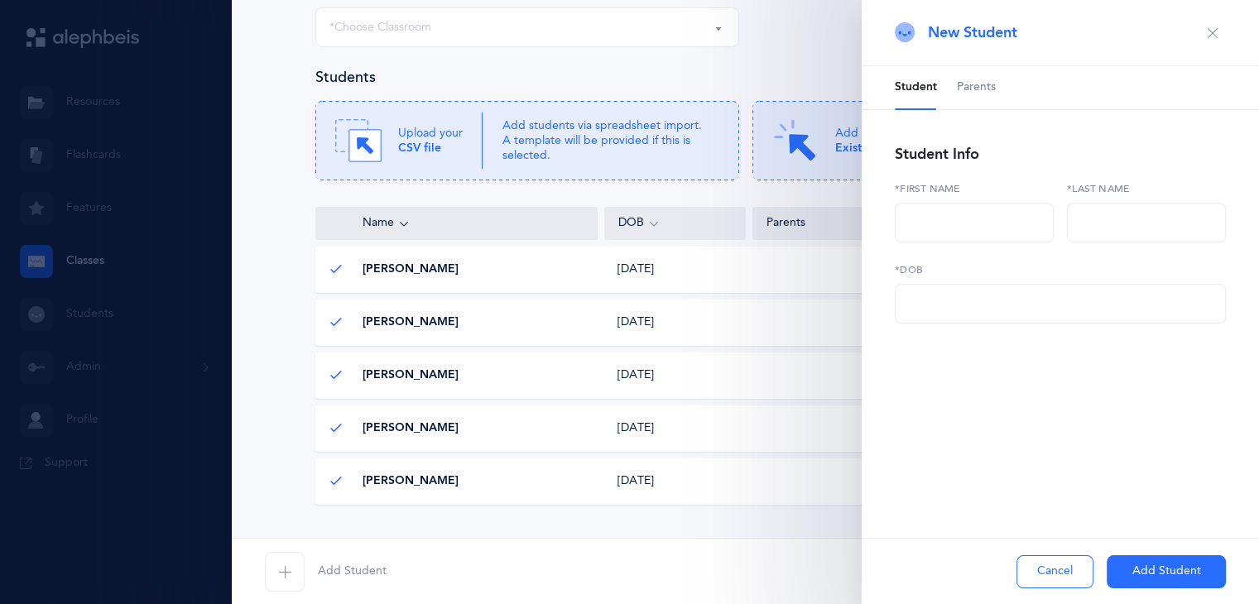
click at [913, 246] on div "*First name" at bounding box center [974, 221] width 172 height 81
click at [913, 226] on input "text" at bounding box center [974, 223] width 159 height 40
type input "Ruti"
type input "Pfeffer"
click at [946, 291] on input "text" at bounding box center [1060, 304] width 331 height 40
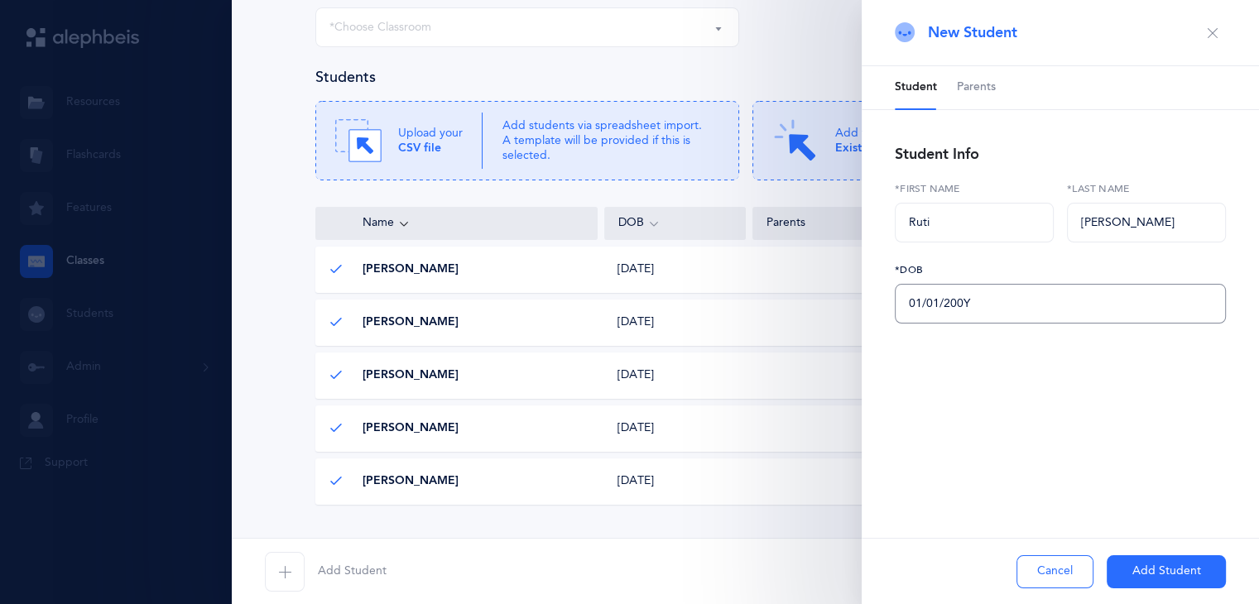
type input "01/01/2001"
click at [1157, 579] on button "Add Student" at bounding box center [1166, 571] width 119 height 33
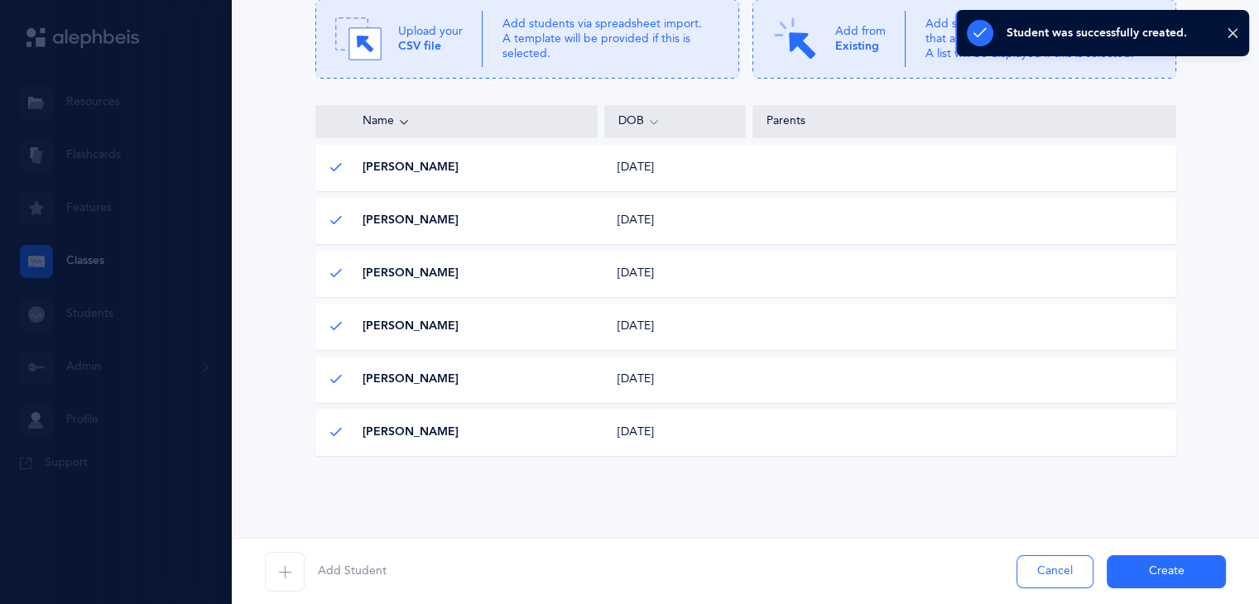
scroll to position [225, 0]
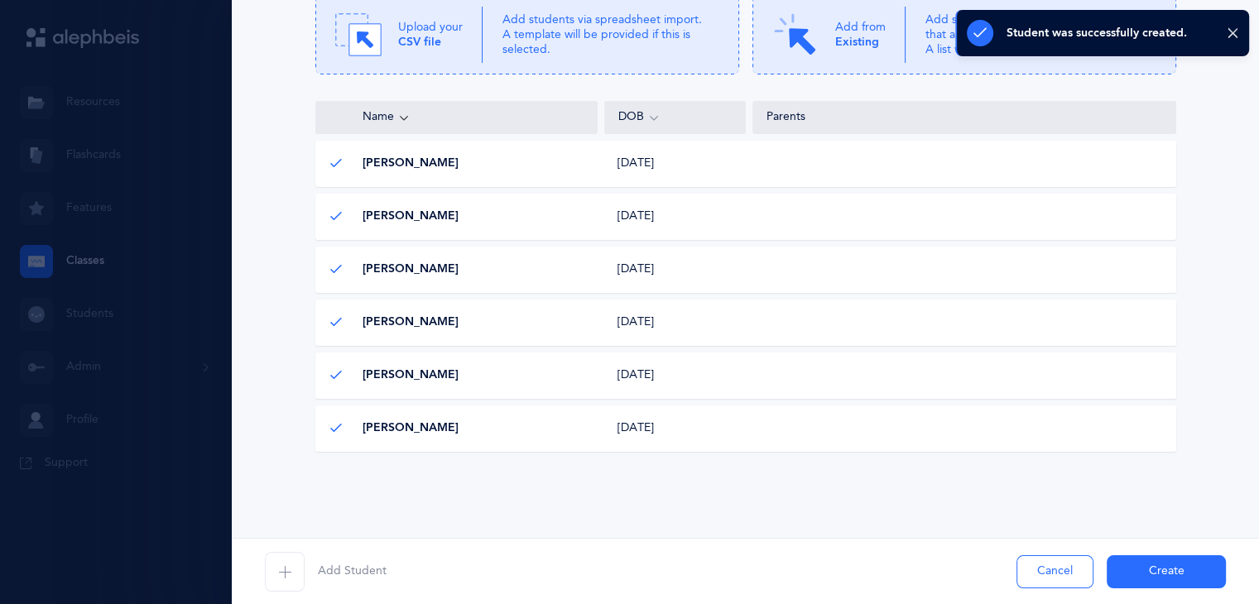
click at [1136, 567] on button "Create" at bounding box center [1166, 571] width 119 height 33
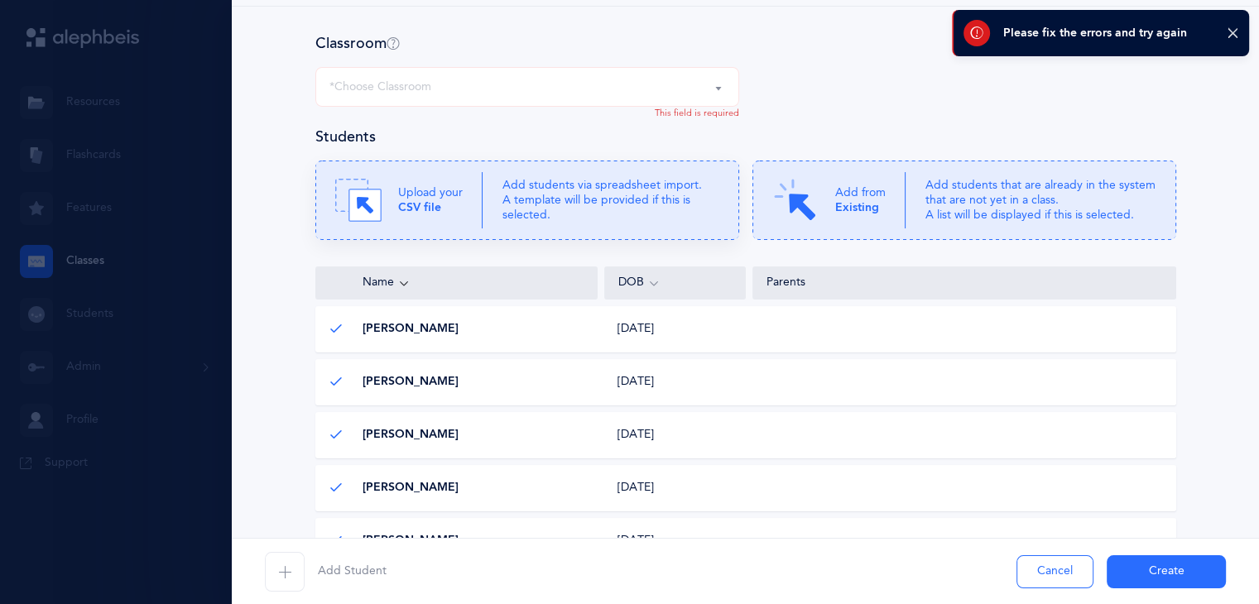
scroll to position [0, 0]
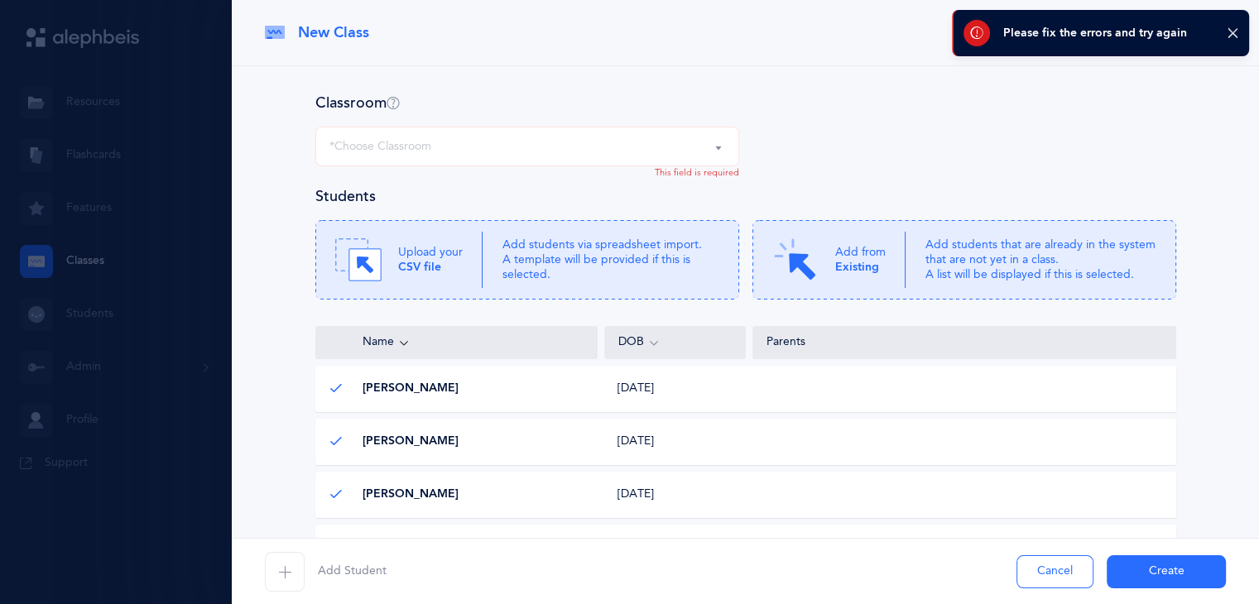
click at [480, 146] on div "*Choose Classroom" at bounding box center [527, 146] width 396 height 28
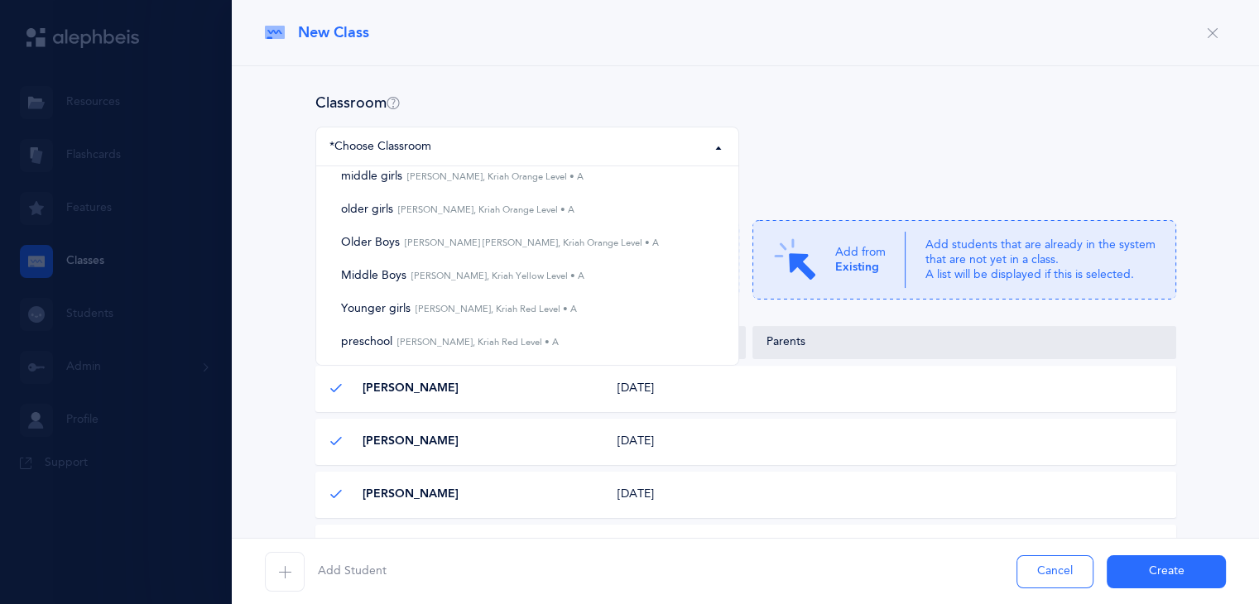
scroll to position [93, 0]
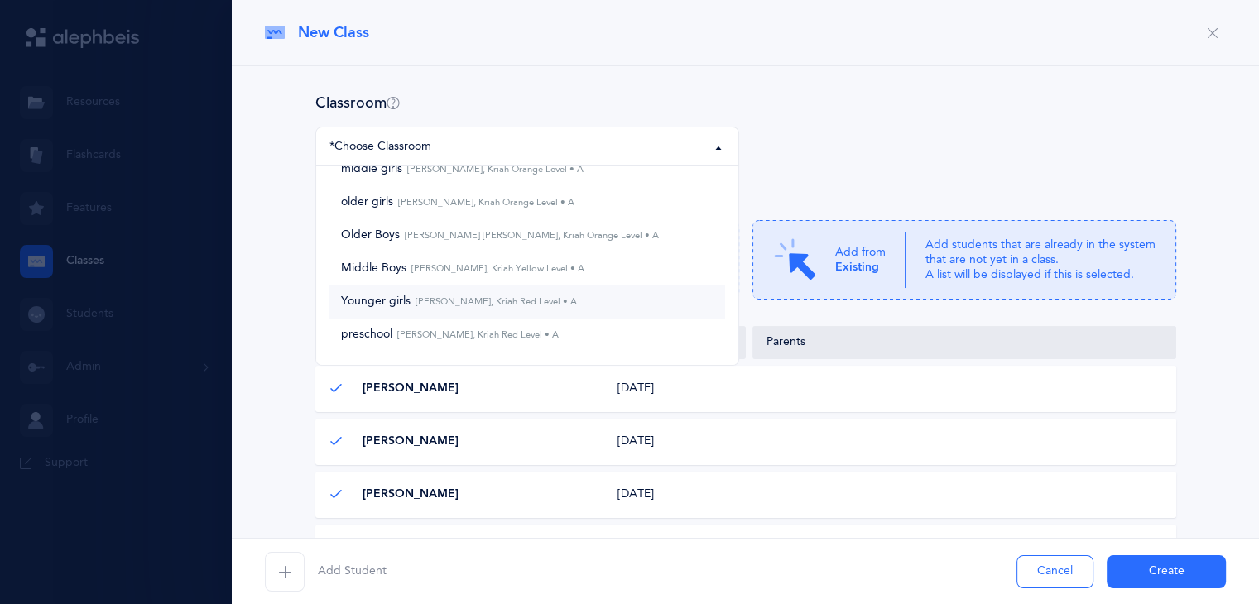
click at [535, 302] on small "Gila Krupnik, Kriah Red Level • A" at bounding box center [494, 301] width 166 height 11
select select "1094"
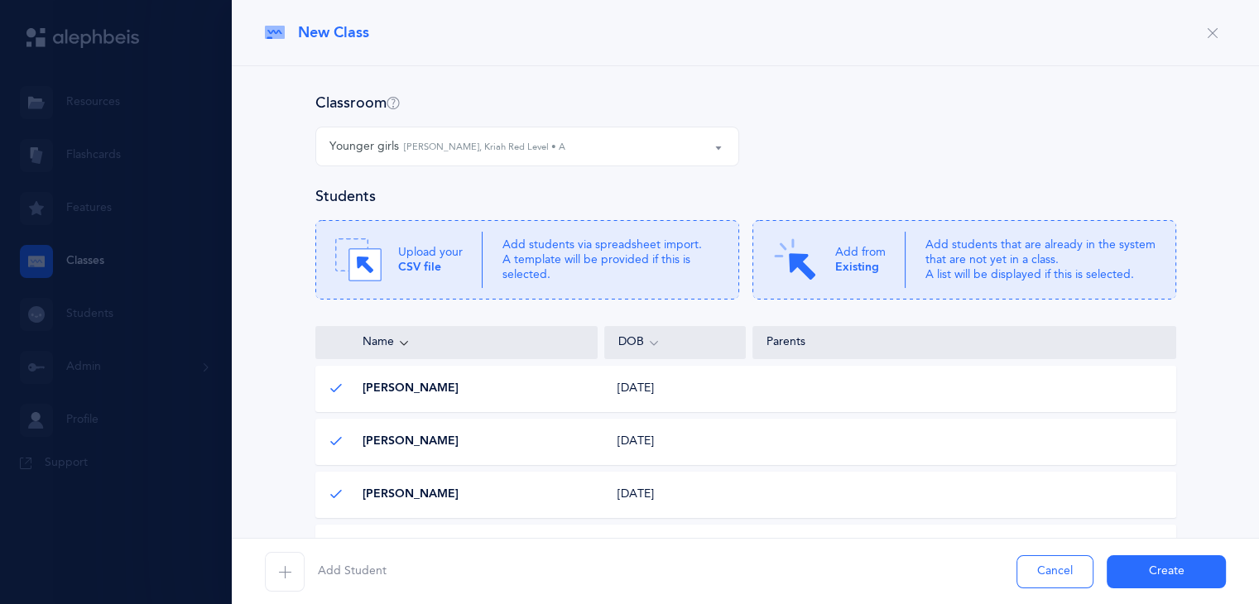
click at [1155, 574] on button "Create" at bounding box center [1166, 571] width 119 height 33
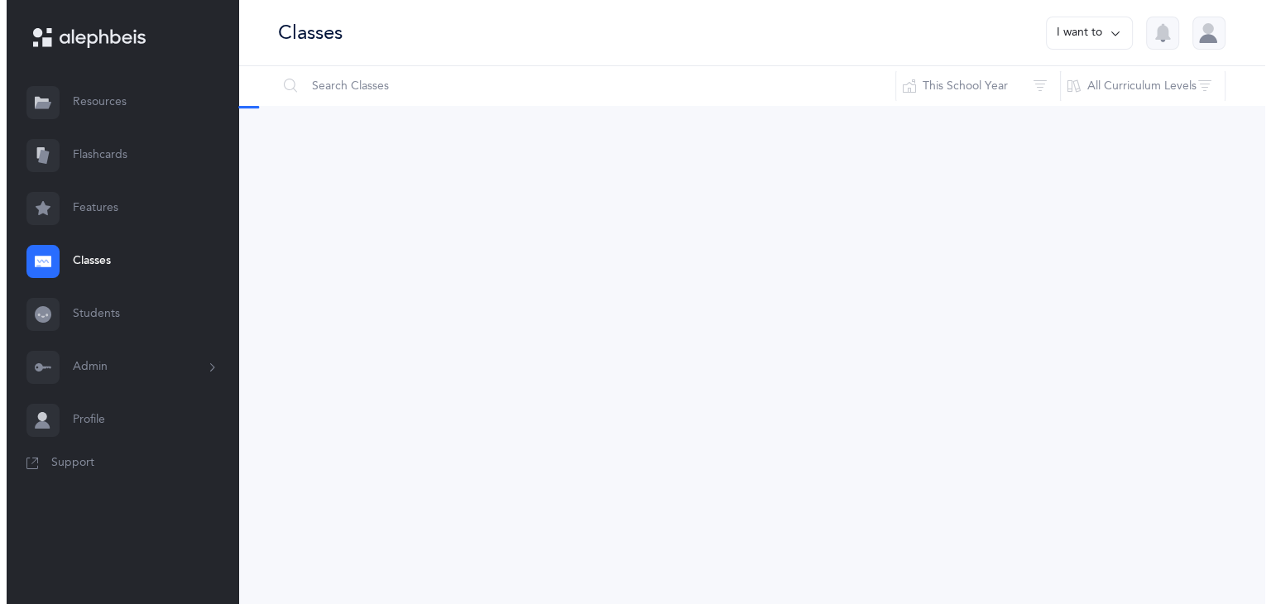
scroll to position [0, 0]
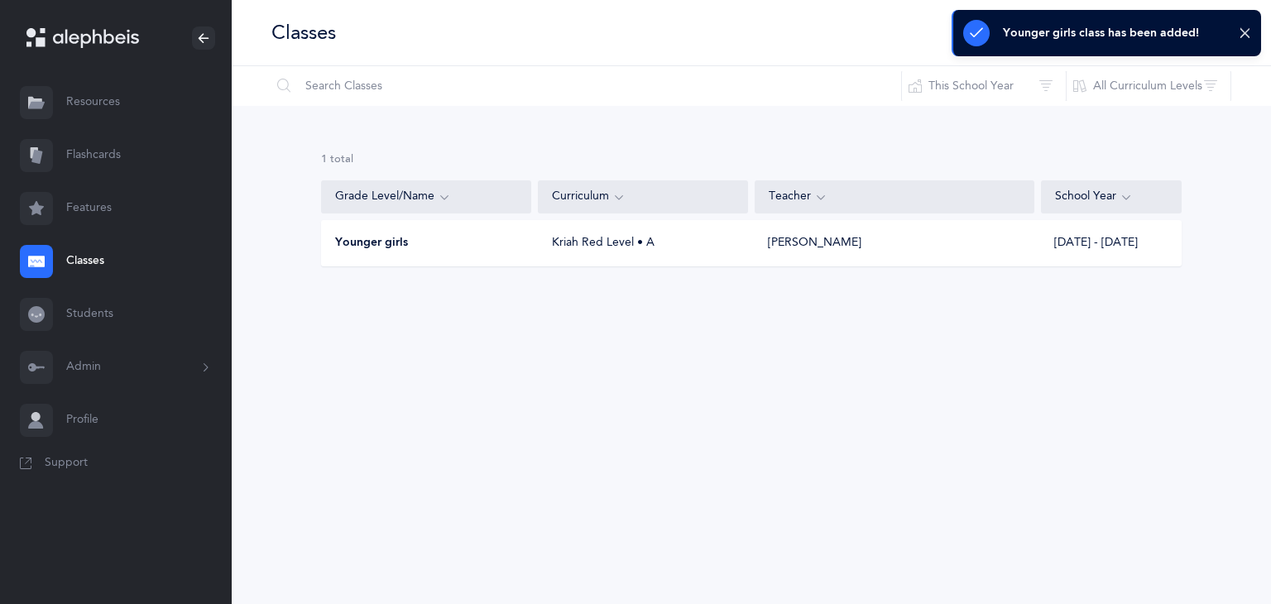
click at [103, 368] on button "Admin" at bounding box center [116, 367] width 232 height 53
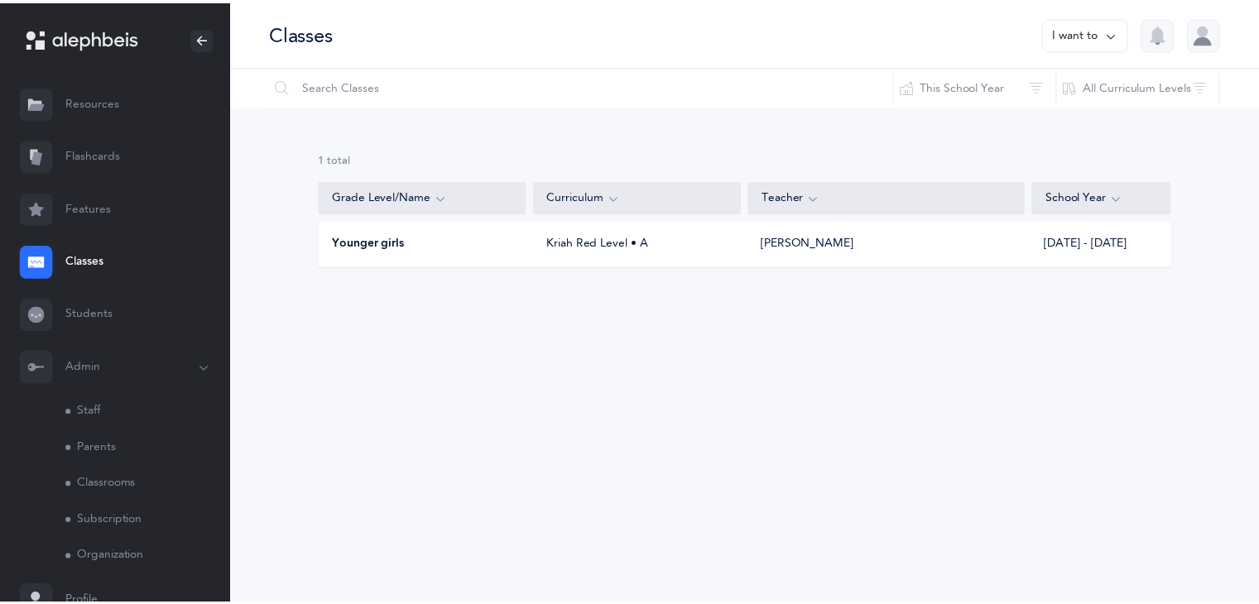
scroll to position [78, 0]
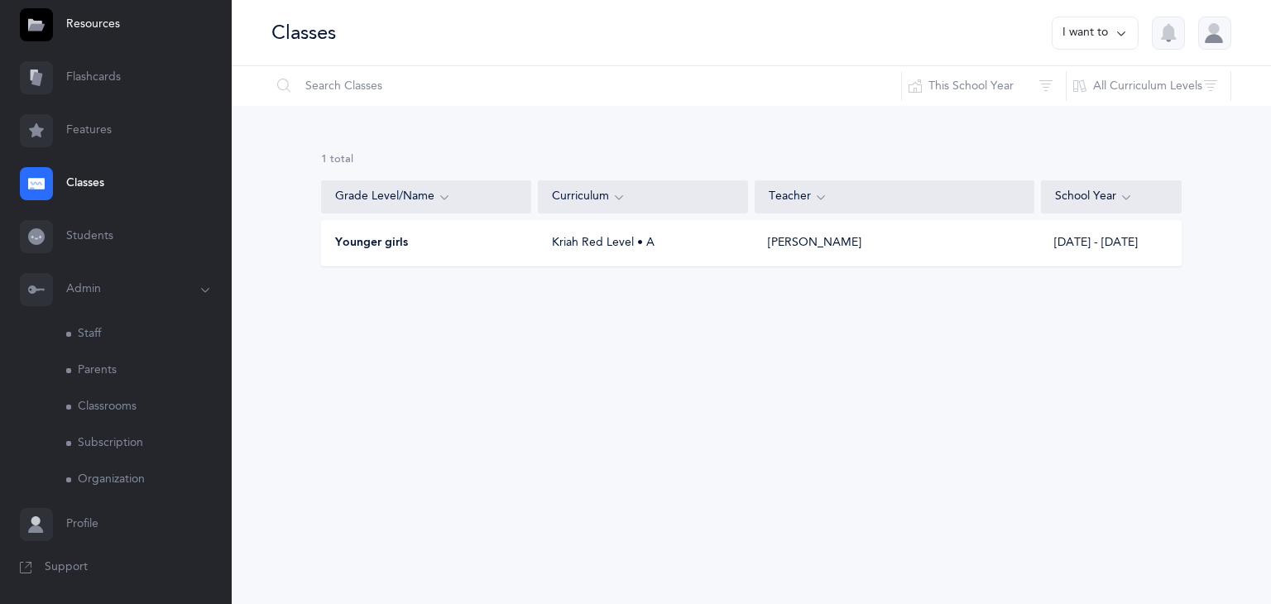
click at [101, 330] on link "Staff" at bounding box center [149, 334] width 166 height 36
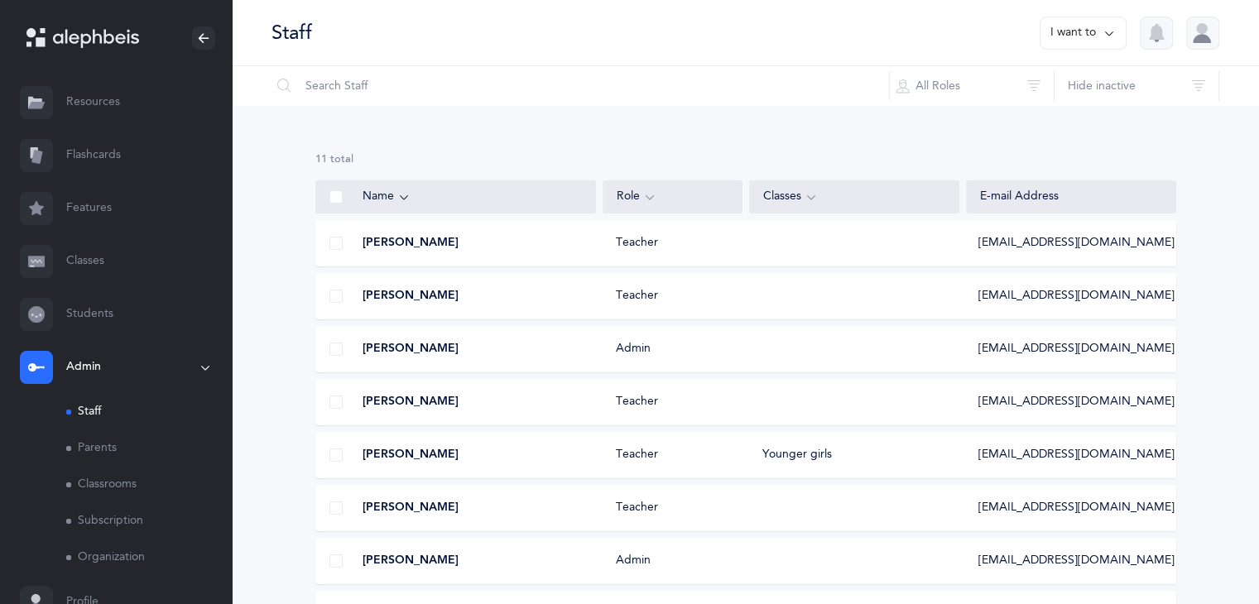
click at [416, 247] on span "[PERSON_NAME]" at bounding box center [411, 243] width 96 height 17
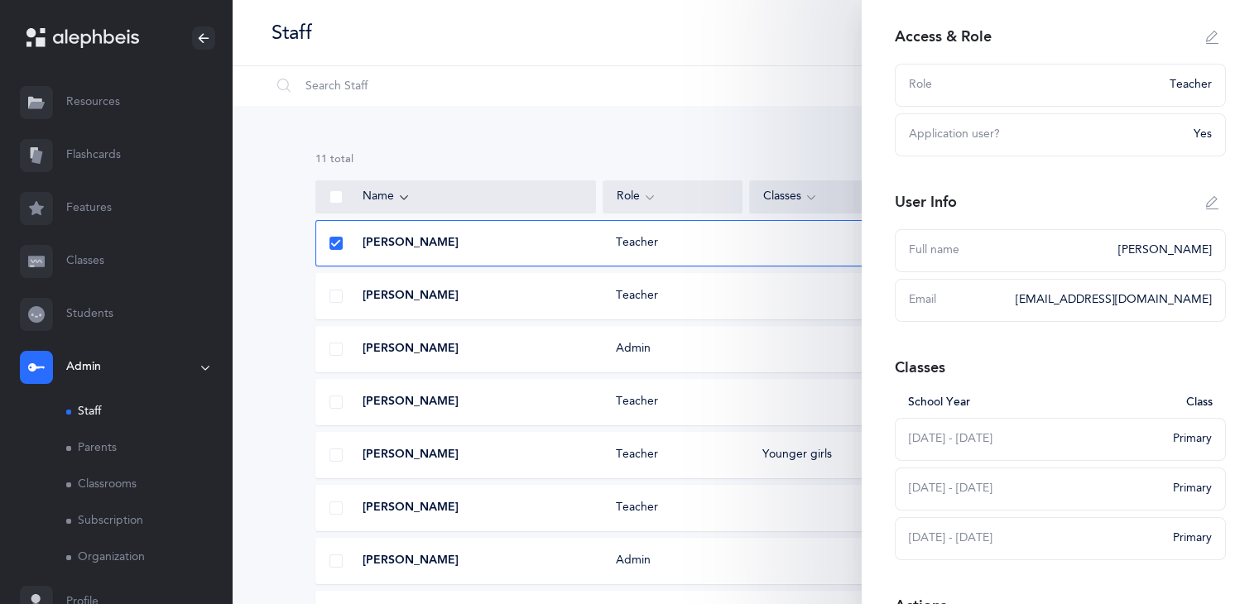
scroll to position [166, 0]
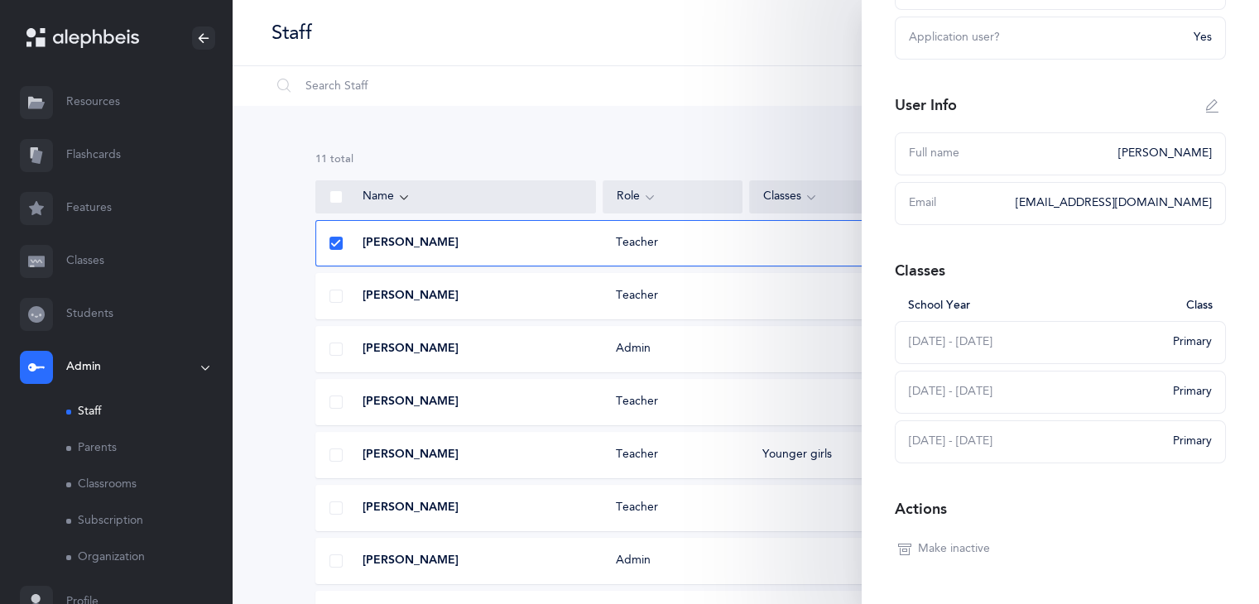
click at [1199, 94] on button "button" at bounding box center [1212, 106] width 26 height 26
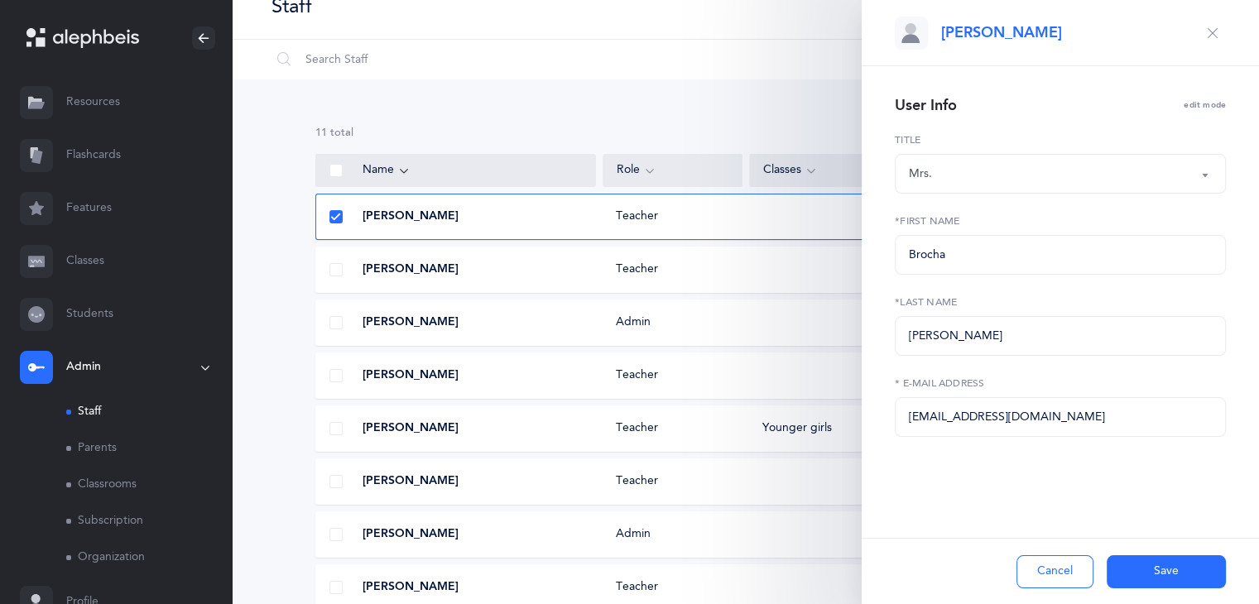
scroll to position [55, 0]
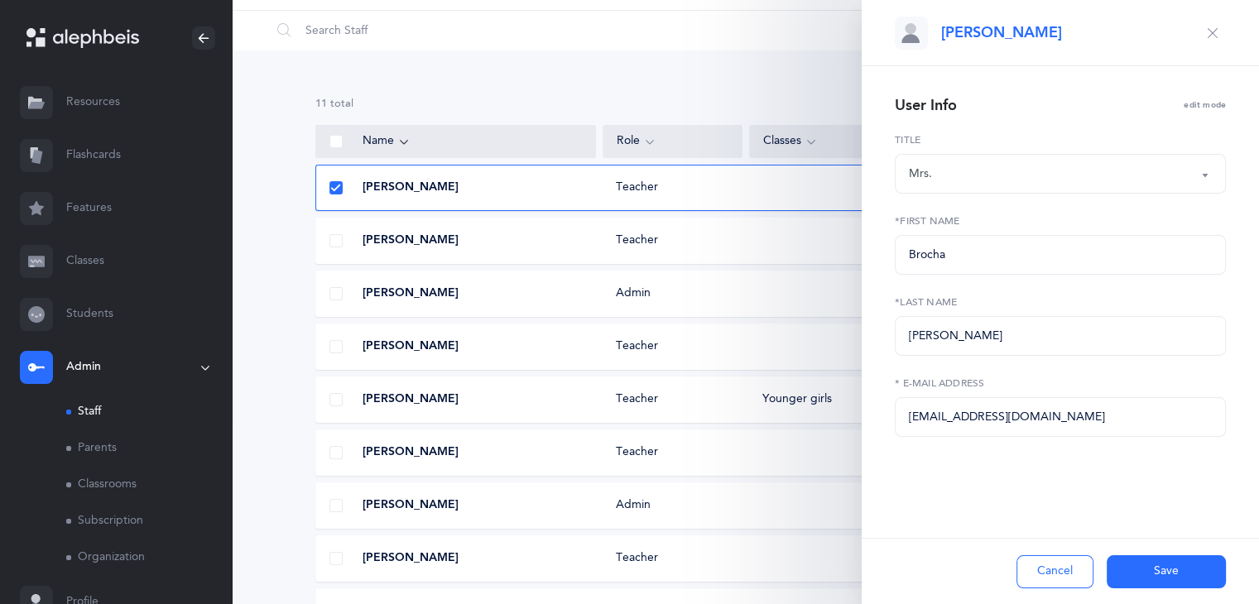
click at [1151, 577] on button "Save" at bounding box center [1166, 571] width 119 height 33
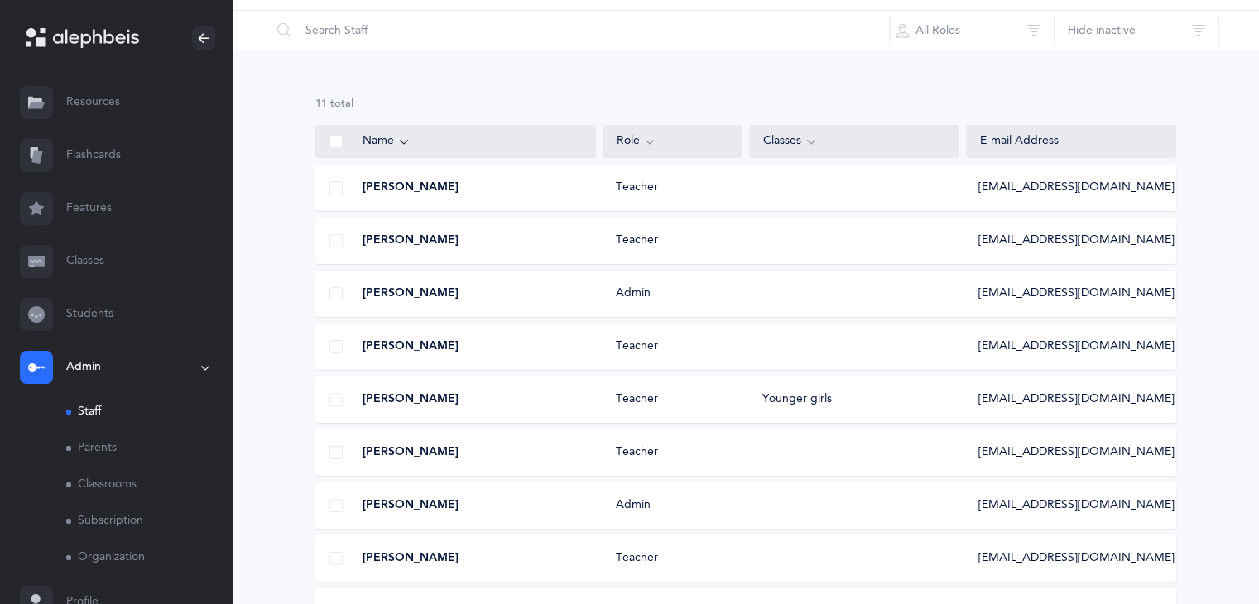
click at [421, 404] on span "[PERSON_NAME]" at bounding box center [411, 400] width 96 height 17
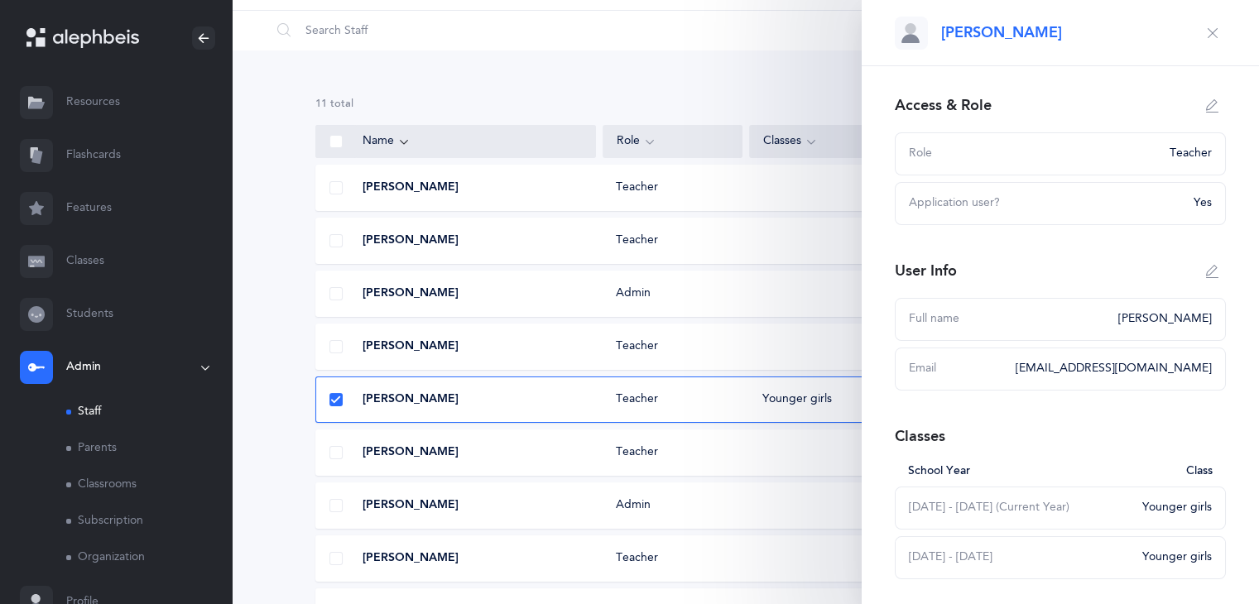
click at [421, 404] on span "[PERSON_NAME]" at bounding box center [411, 400] width 96 height 17
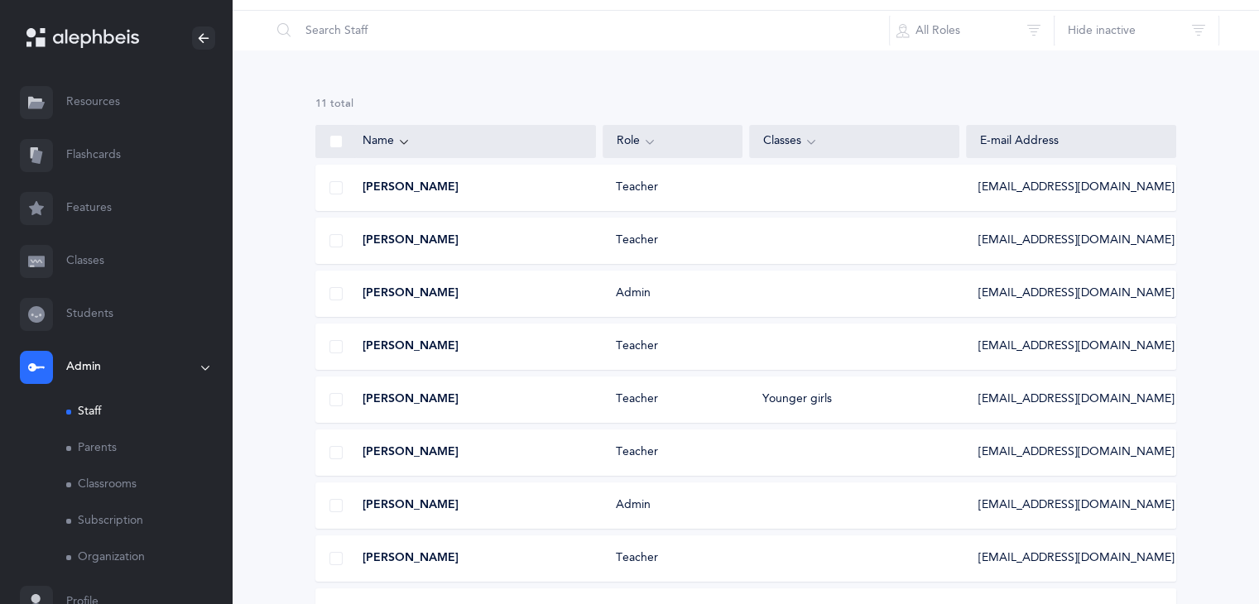
click at [526, 410] on div "Mrs. Gila Krupnik Teacher Younger girls gilak@thecenternj.org" at bounding box center [745, 400] width 861 height 46
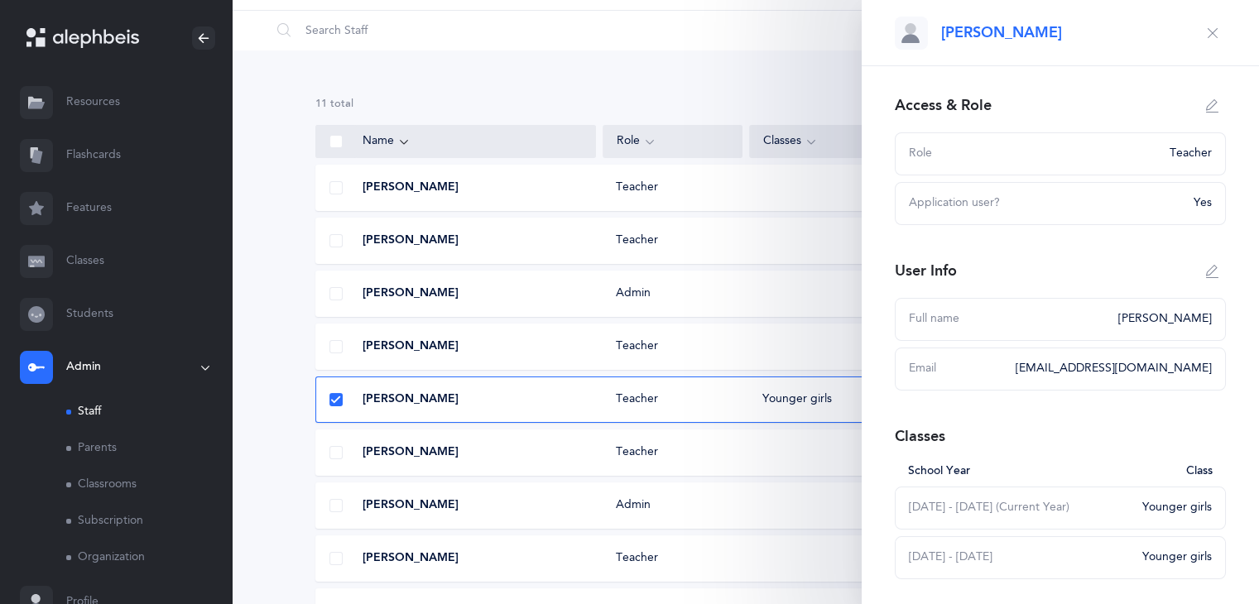
click at [526, 410] on div "Mrs. Gila Krupnik Teacher Younger girls gilak@thecenternj.org" at bounding box center [745, 400] width 861 height 46
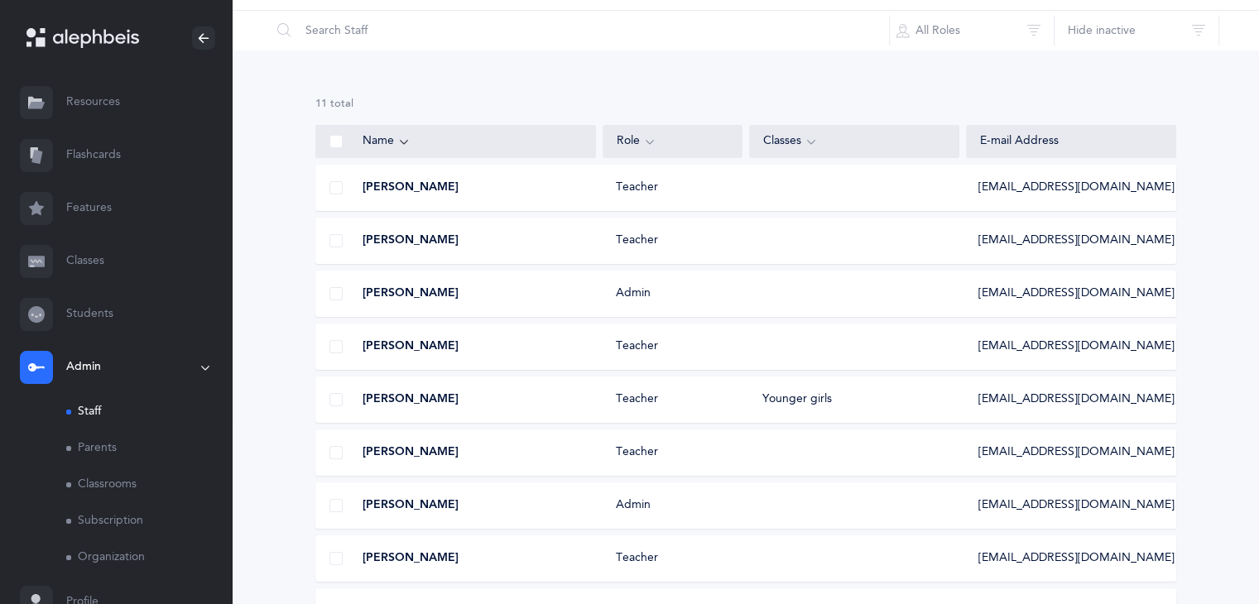
click at [526, 410] on div "Mrs. Gila Krupnik Teacher Younger girls gilak@thecenternj.org" at bounding box center [745, 400] width 861 height 46
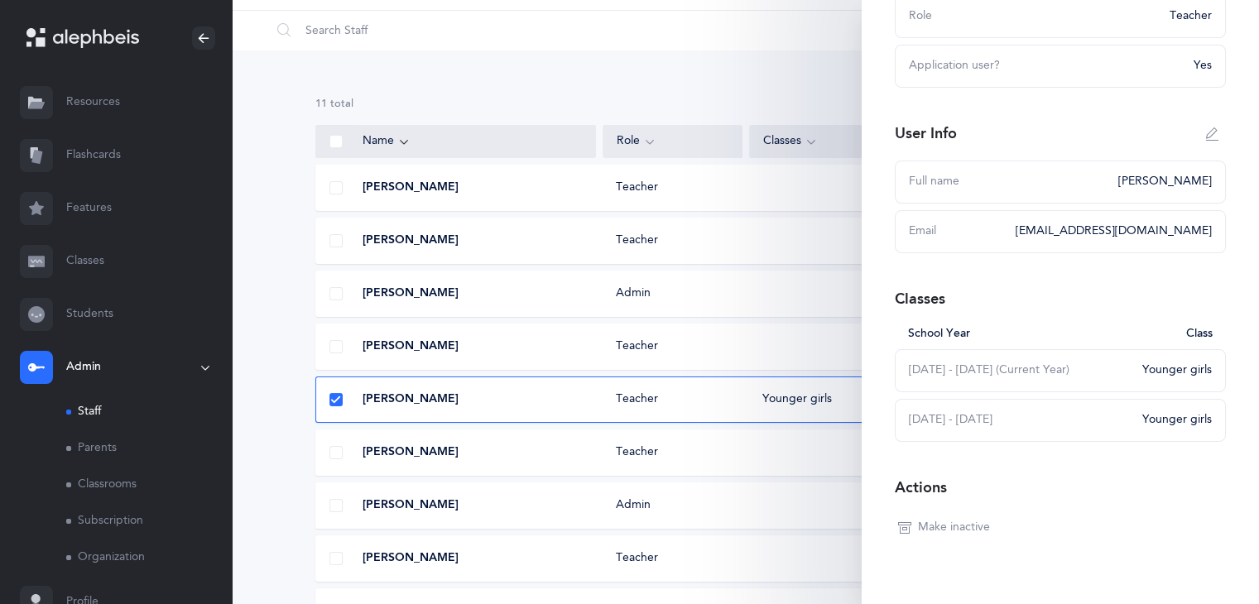
scroll to position [166, 0]
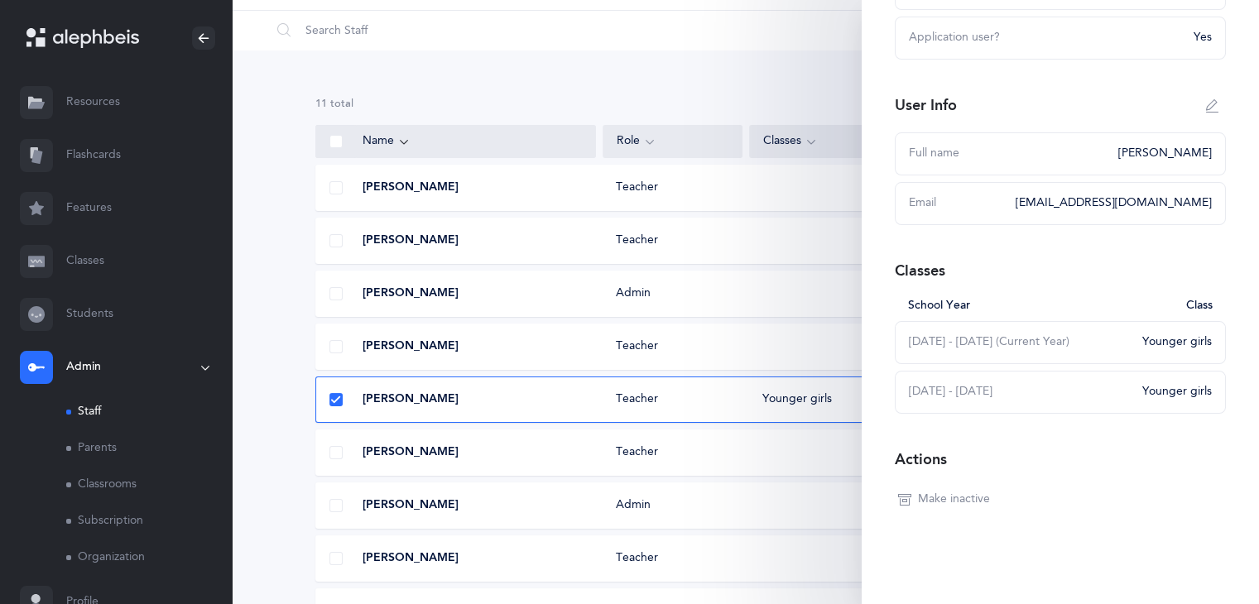
click at [1050, 337] on div "2025 - 2026 (Current Year)" at bounding box center [1020, 342] width 223 height 17
click at [1179, 342] on div "Younger girls" at bounding box center [1177, 342] width 70 height 17
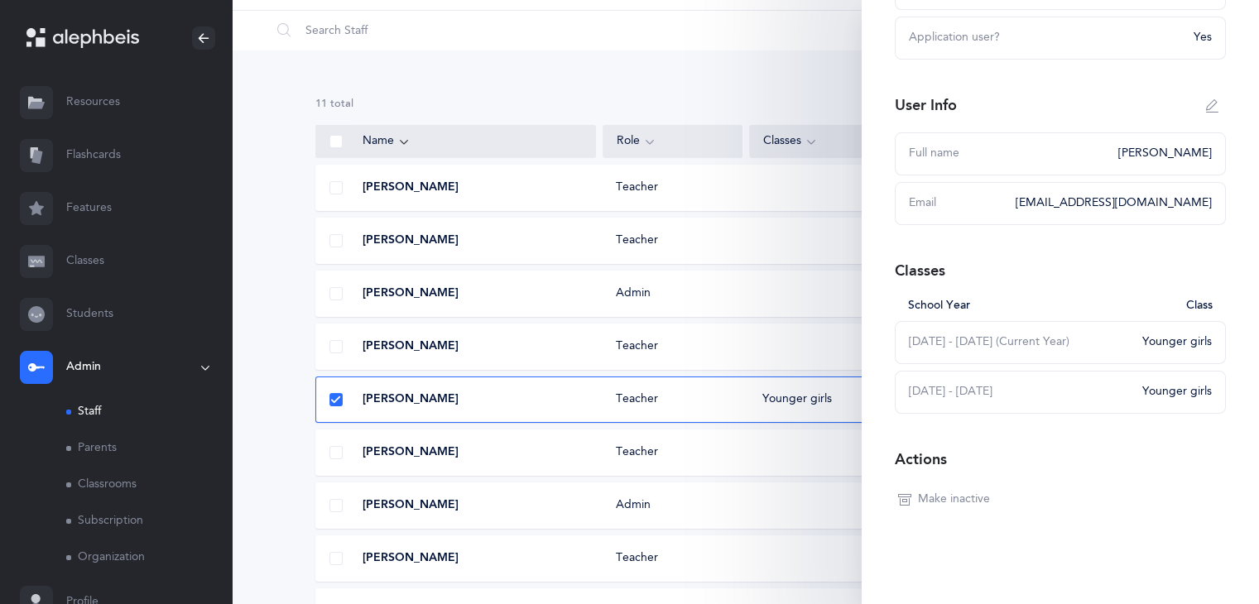
click at [1049, 350] on div "2025 - 2026 (Current Year)" at bounding box center [1020, 342] width 223 height 17
